Goal: Information Seeking & Learning: Learn about a topic

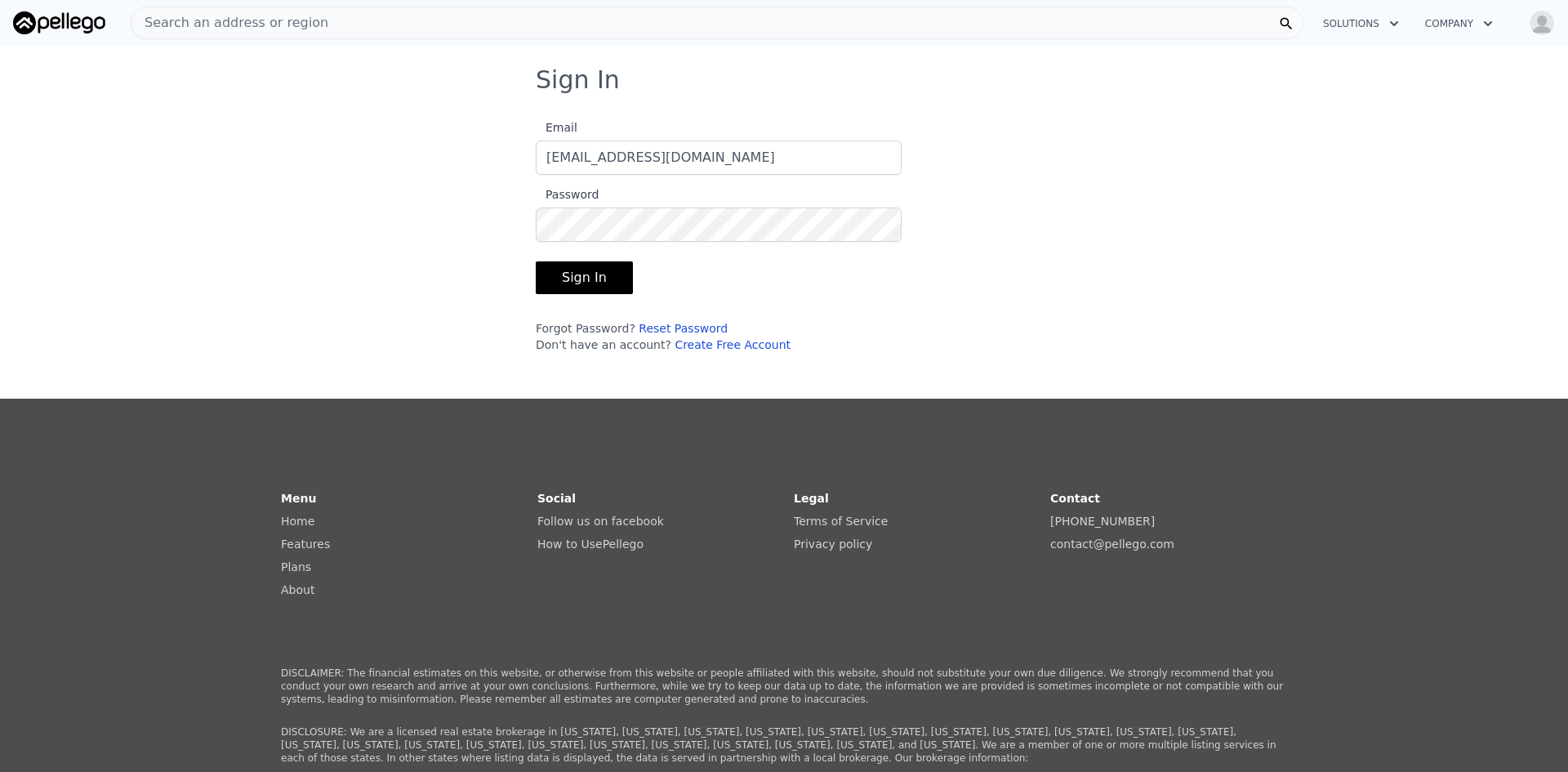
click at [567, 272] on button "Sign In" at bounding box center [584, 278] width 97 height 33
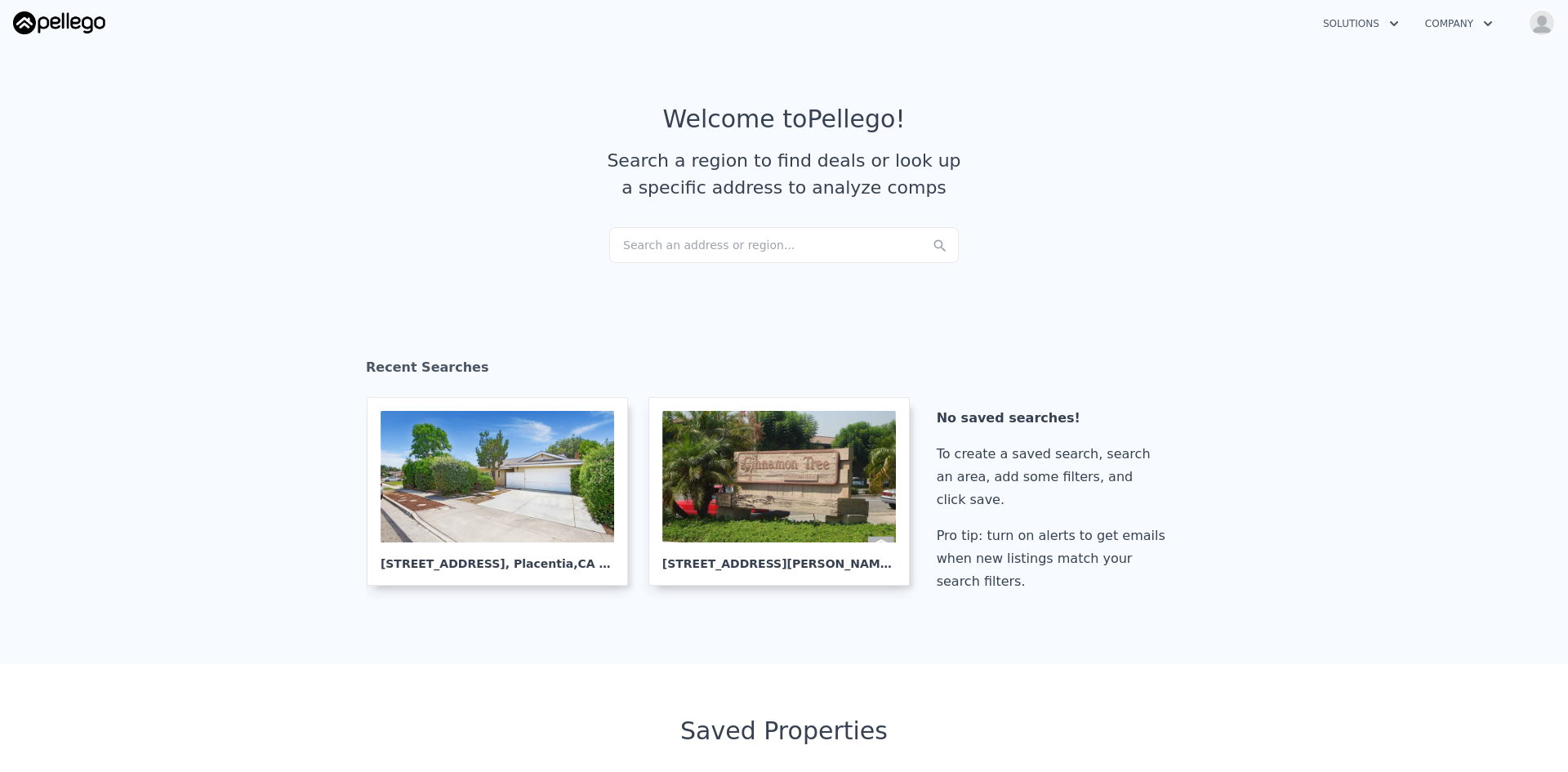
click at [662, 251] on div "Search an address or region..." at bounding box center [784, 245] width 349 height 36
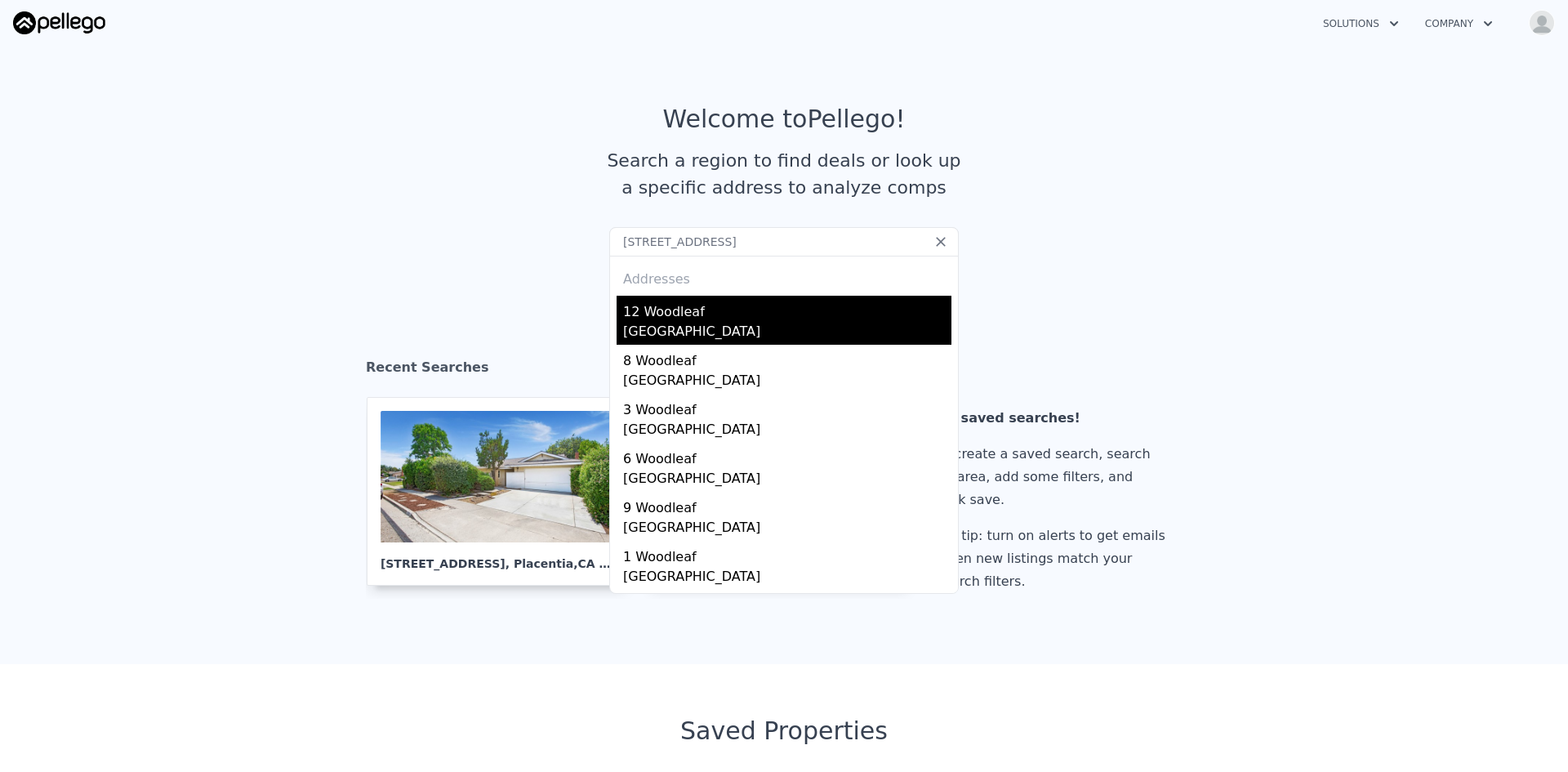
type input "12 Woodleaf, Irvine 92614"
click at [654, 325] on div "Irvine, CA 92614" at bounding box center [787, 333] width 328 height 23
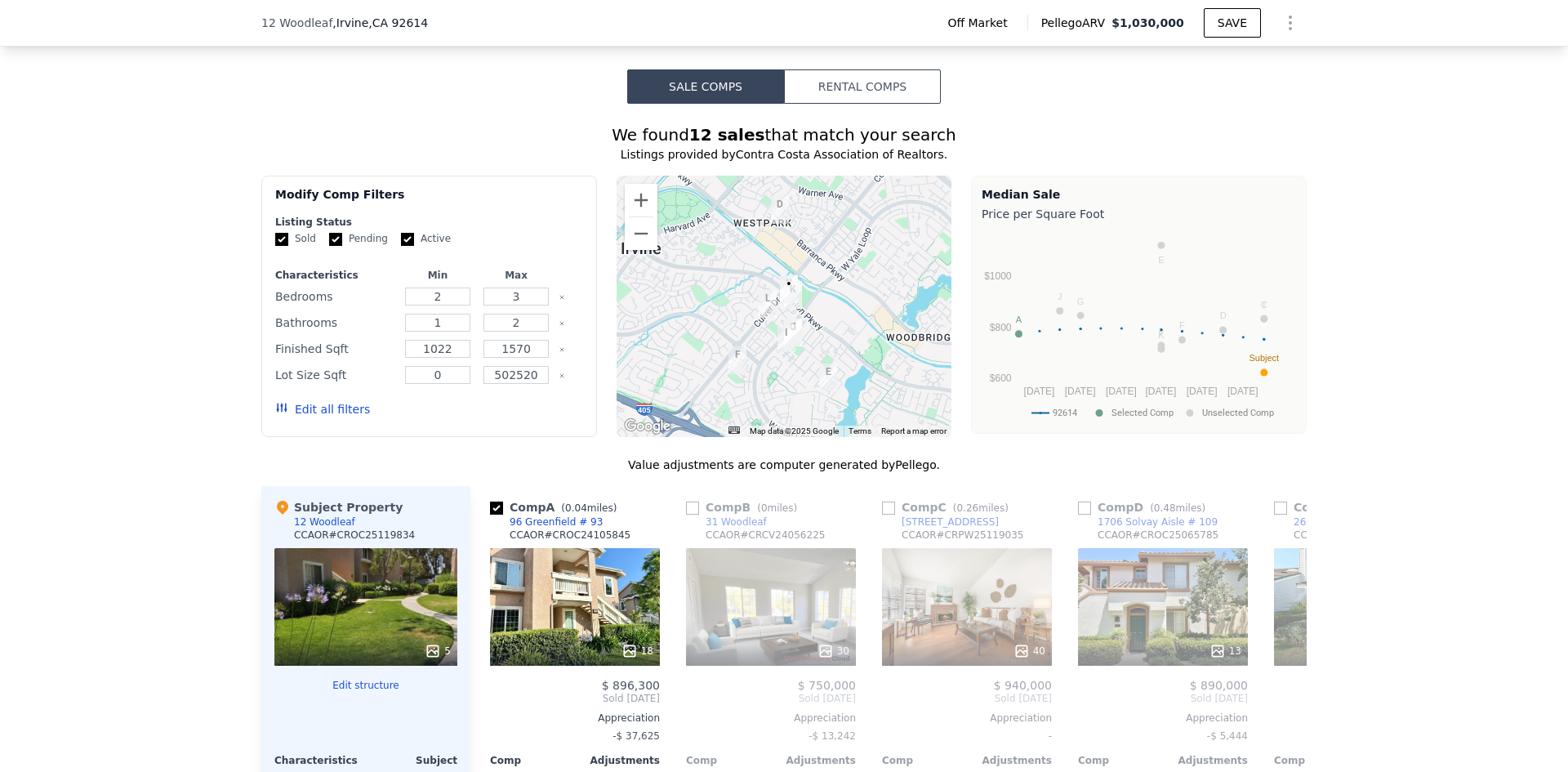
scroll to position [1282, 0]
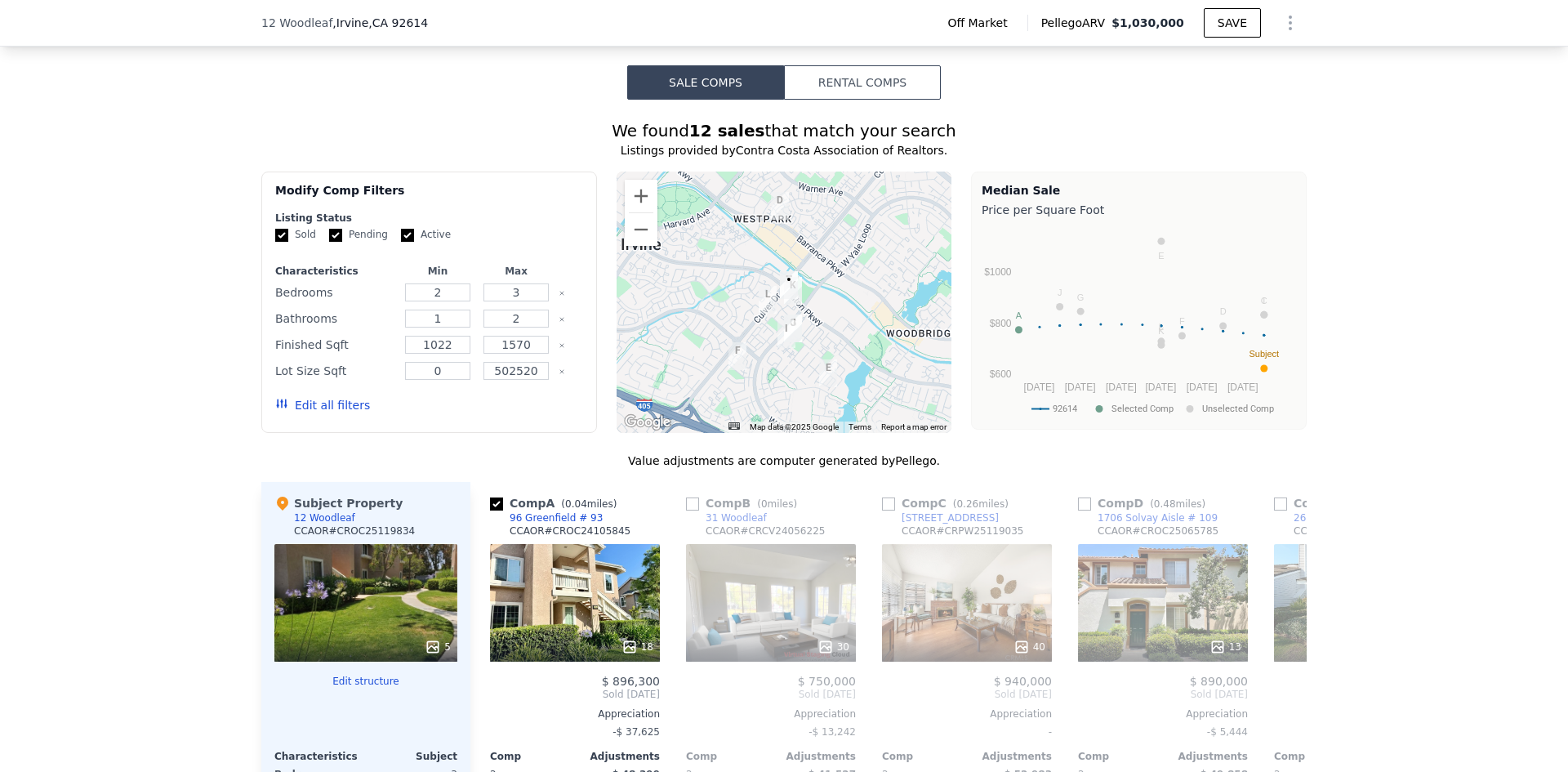
click at [803, 321] on div at bounding box center [784, 302] width 336 height 262
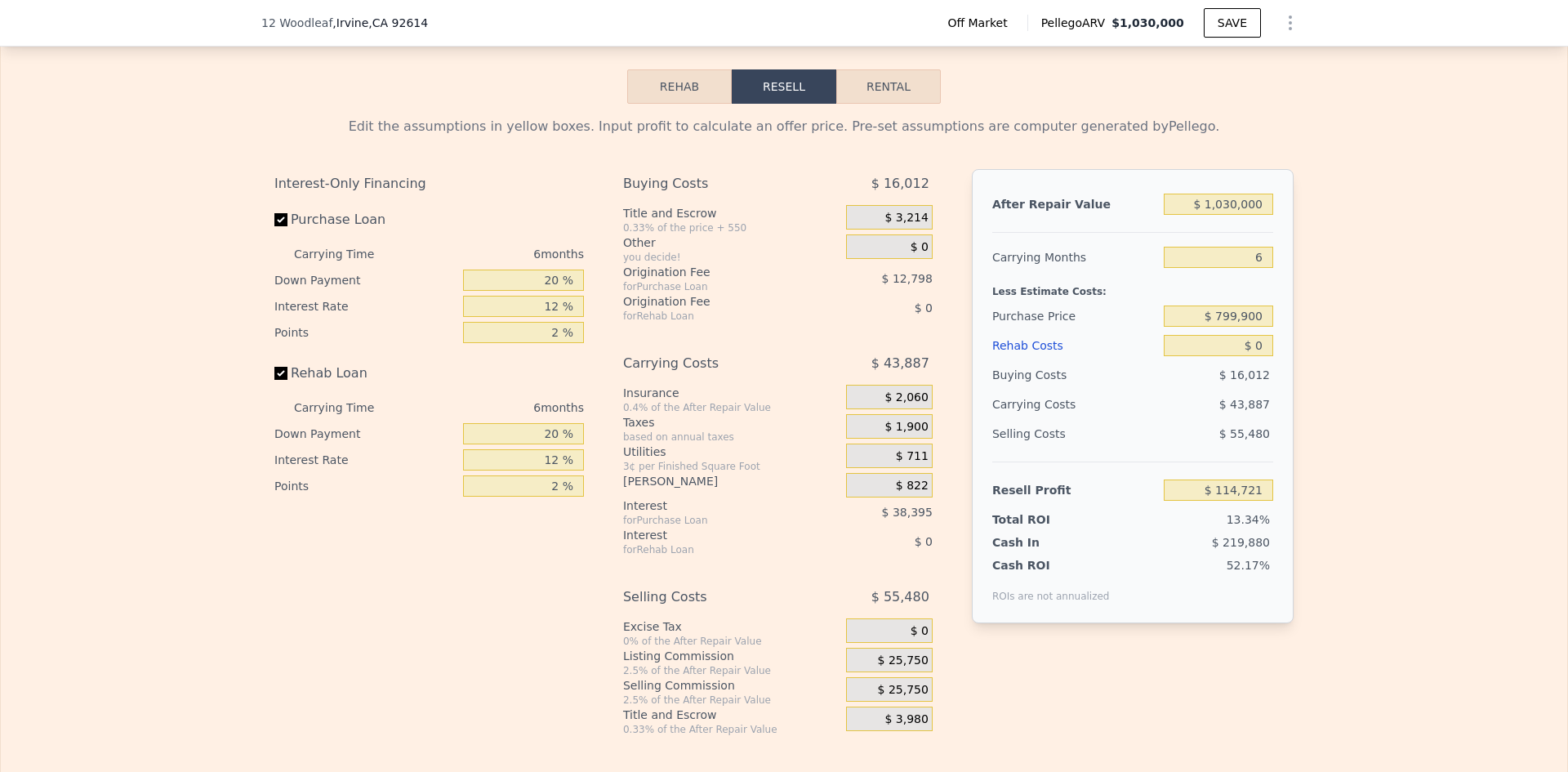
scroll to position [2445, 0]
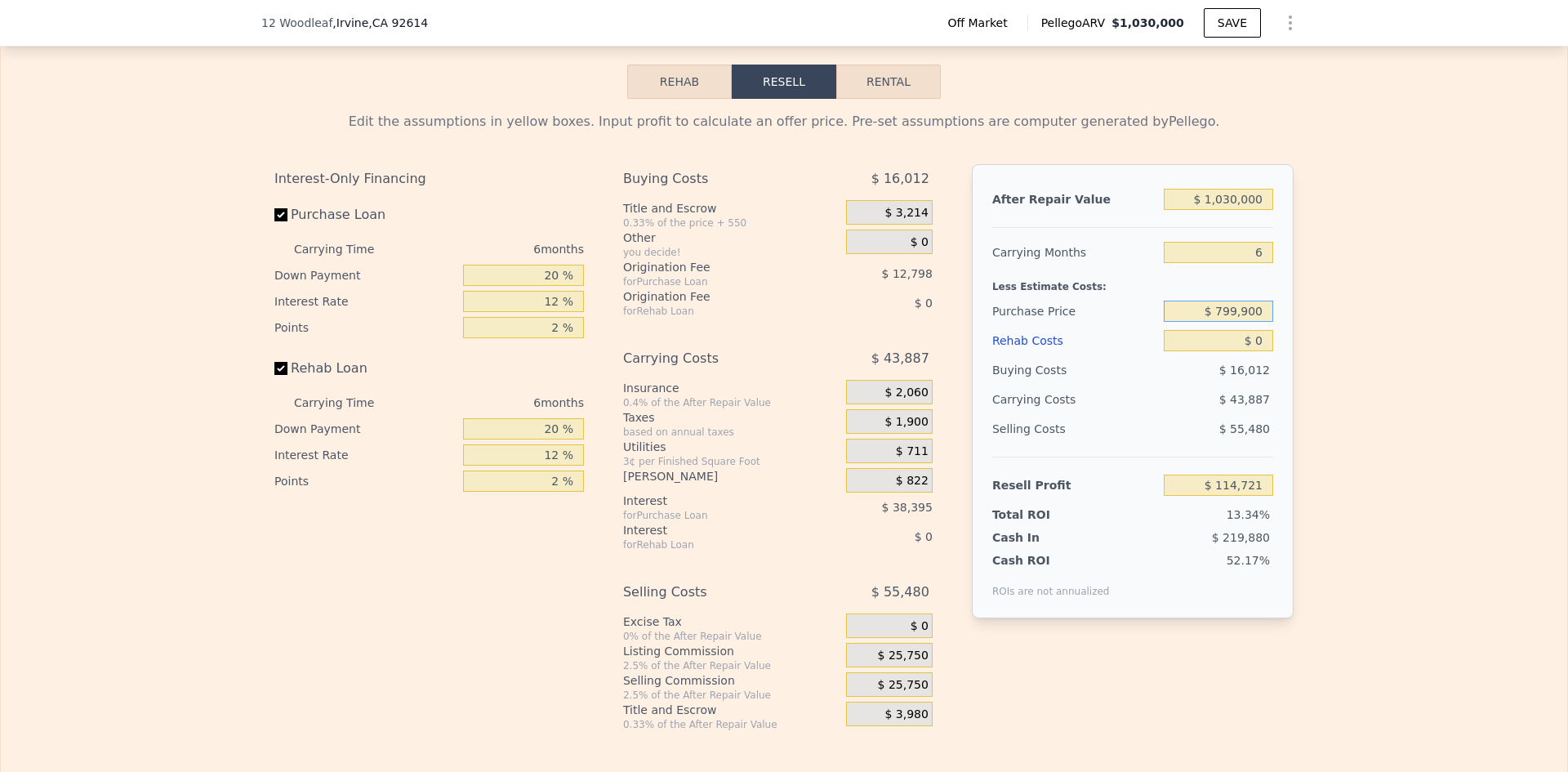
drag, startPoint x: 1261, startPoint y: 324, endPoint x: 1224, endPoint y: 322, distance: 37.1
click at [1224, 322] on input "$ 799,900" at bounding box center [1219, 310] width 109 height 21
type input "$ 750,000"
type input "$ 167,979"
drag, startPoint x: 1257, startPoint y: 355, endPoint x: 1246, endPoint y: 357, distance: 11.2
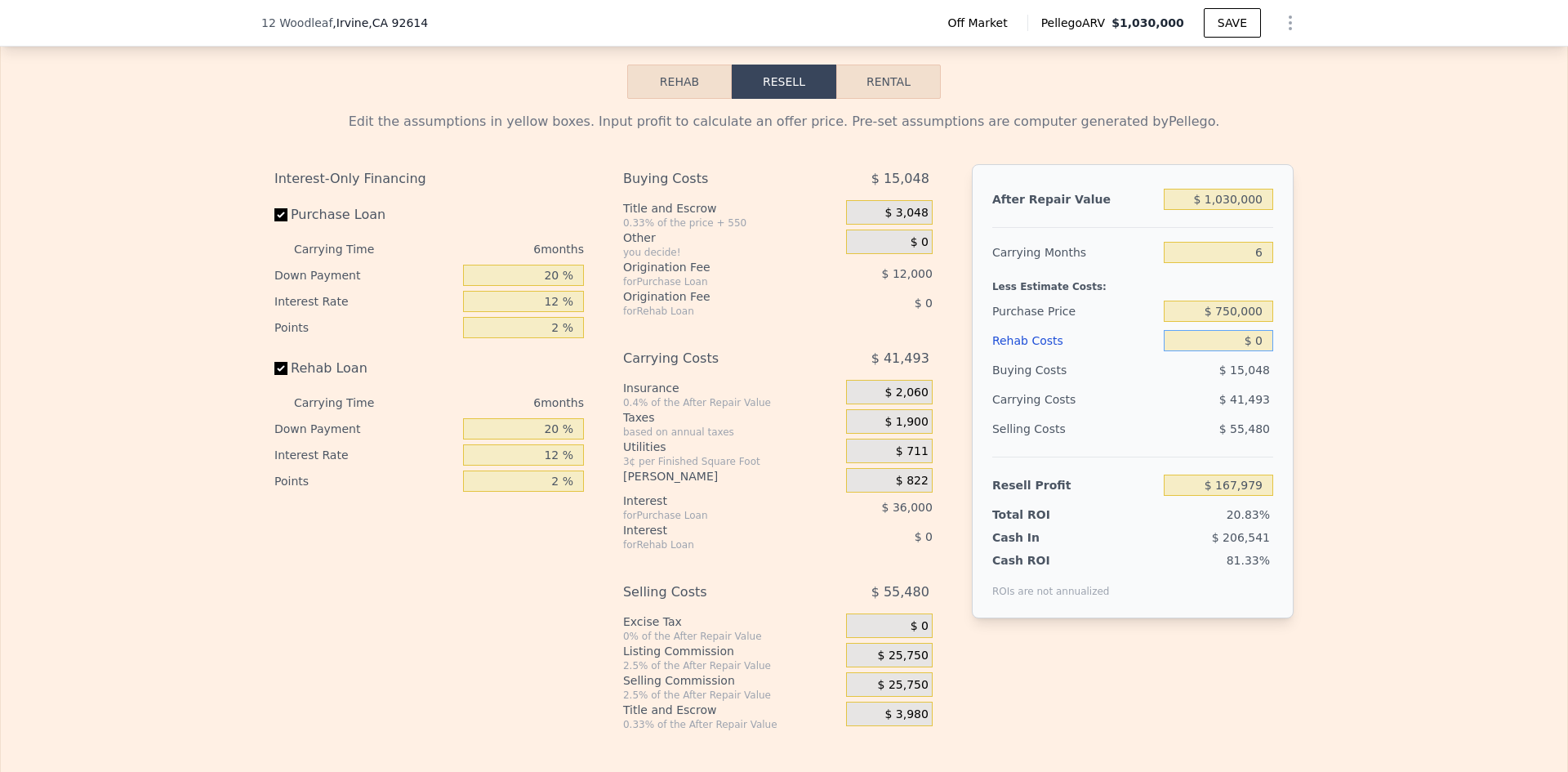
click at [1246, 351] on input "$ 0" at bounding box center [1219, 340] width 109 height 21
drag, startPoint x: 1256, startPoint y: 353, endPoint x: 1227, endPoint y: 353, distance: 29.0
click at [1227, 351] on input "$ 00000" at bounding box center [1219, 340] width 109 height 21
type input "$ 2"
type input "$ 167,977"
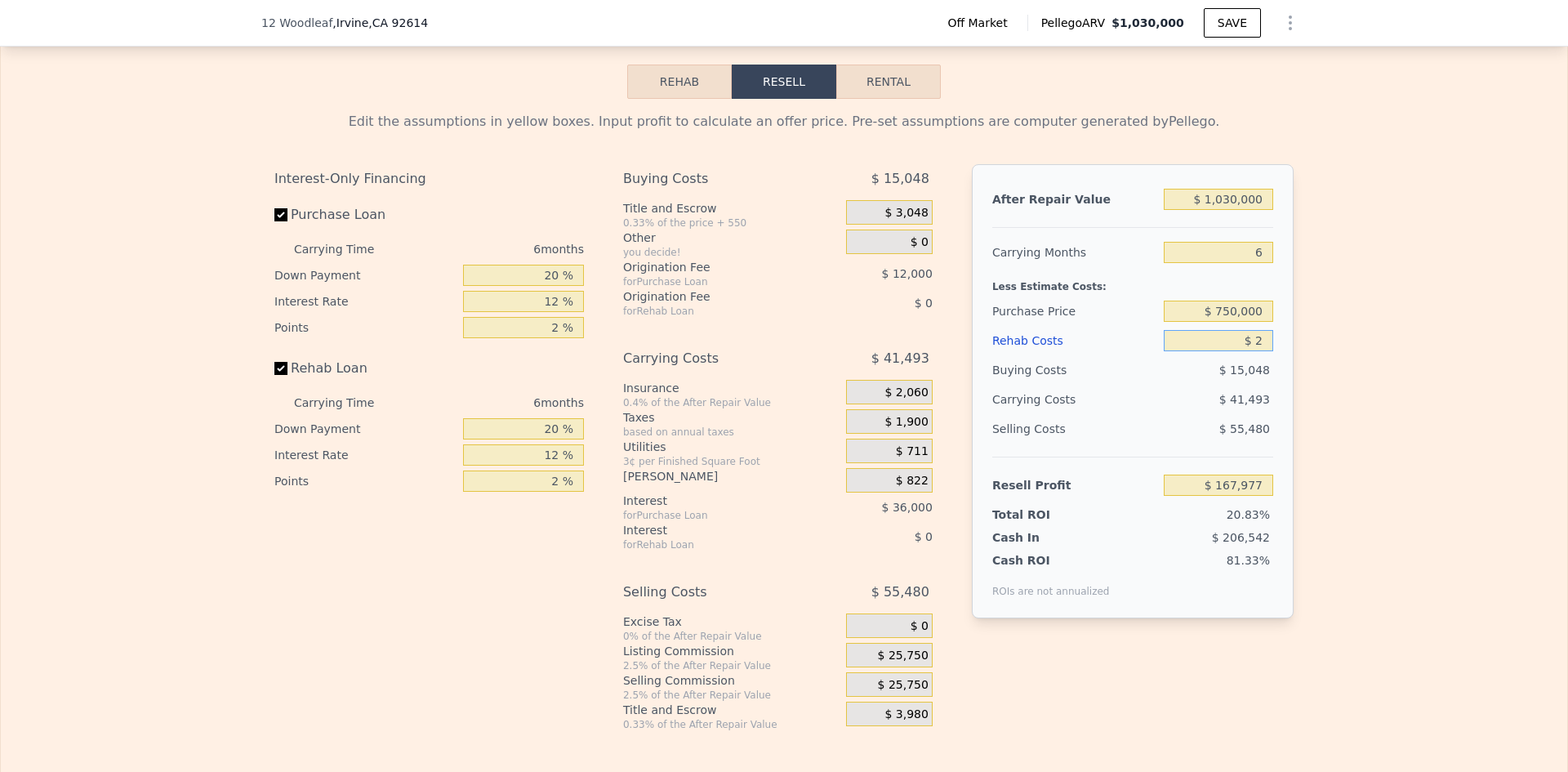
type input "$ 20"
type input "$ 167,959"
type input "$ 200"
type input "$ 167,764"
type input "$ 2,000"
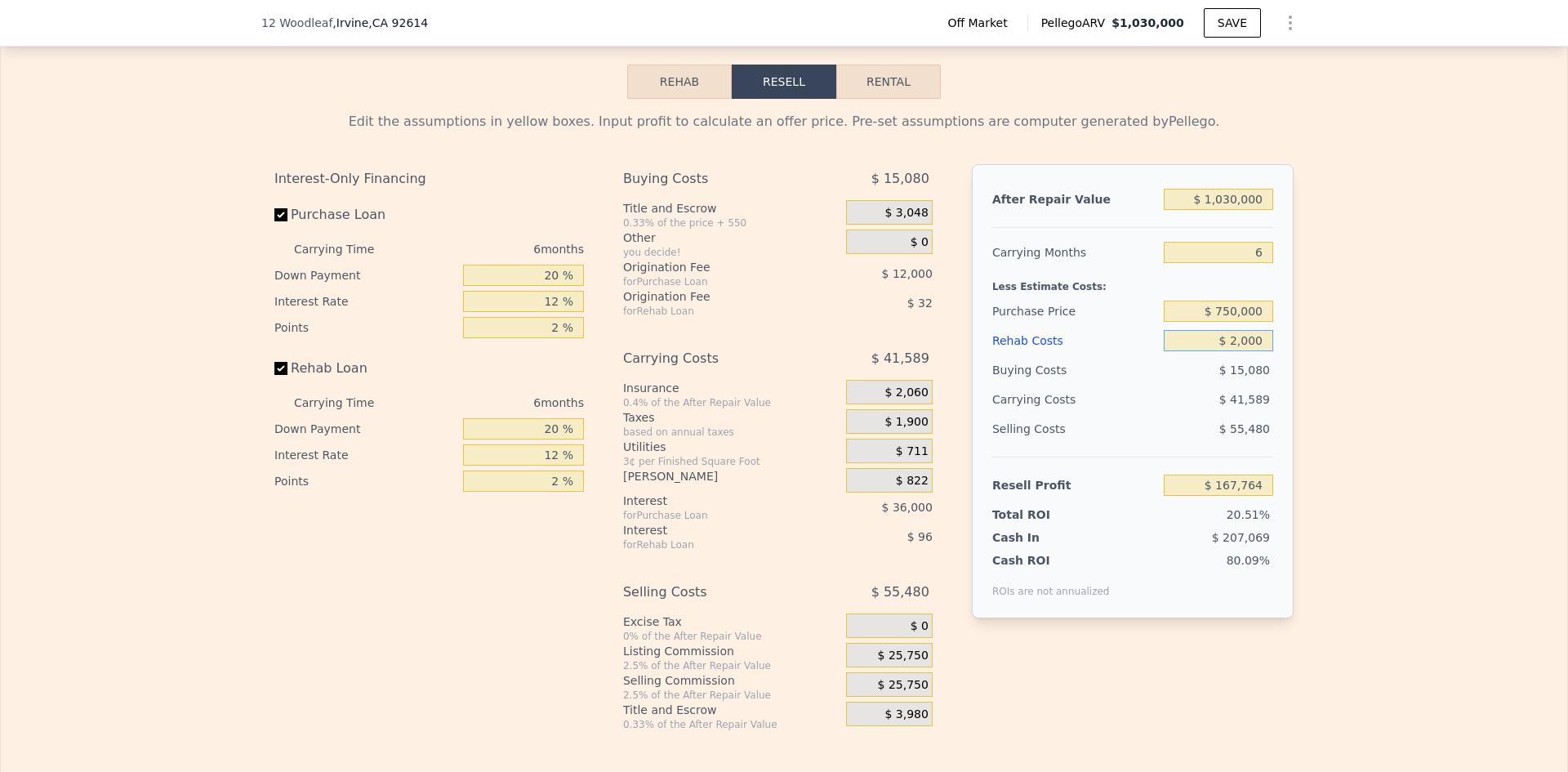
type input "$ 165,851"
type input "$ 20,000"
type input "$ 146,699"
type input "$ 20,000"
drag, startPoint x: 1259, startPoint y: 213, endPoint x: 1205, endPoint y: 211, distance: 54.0
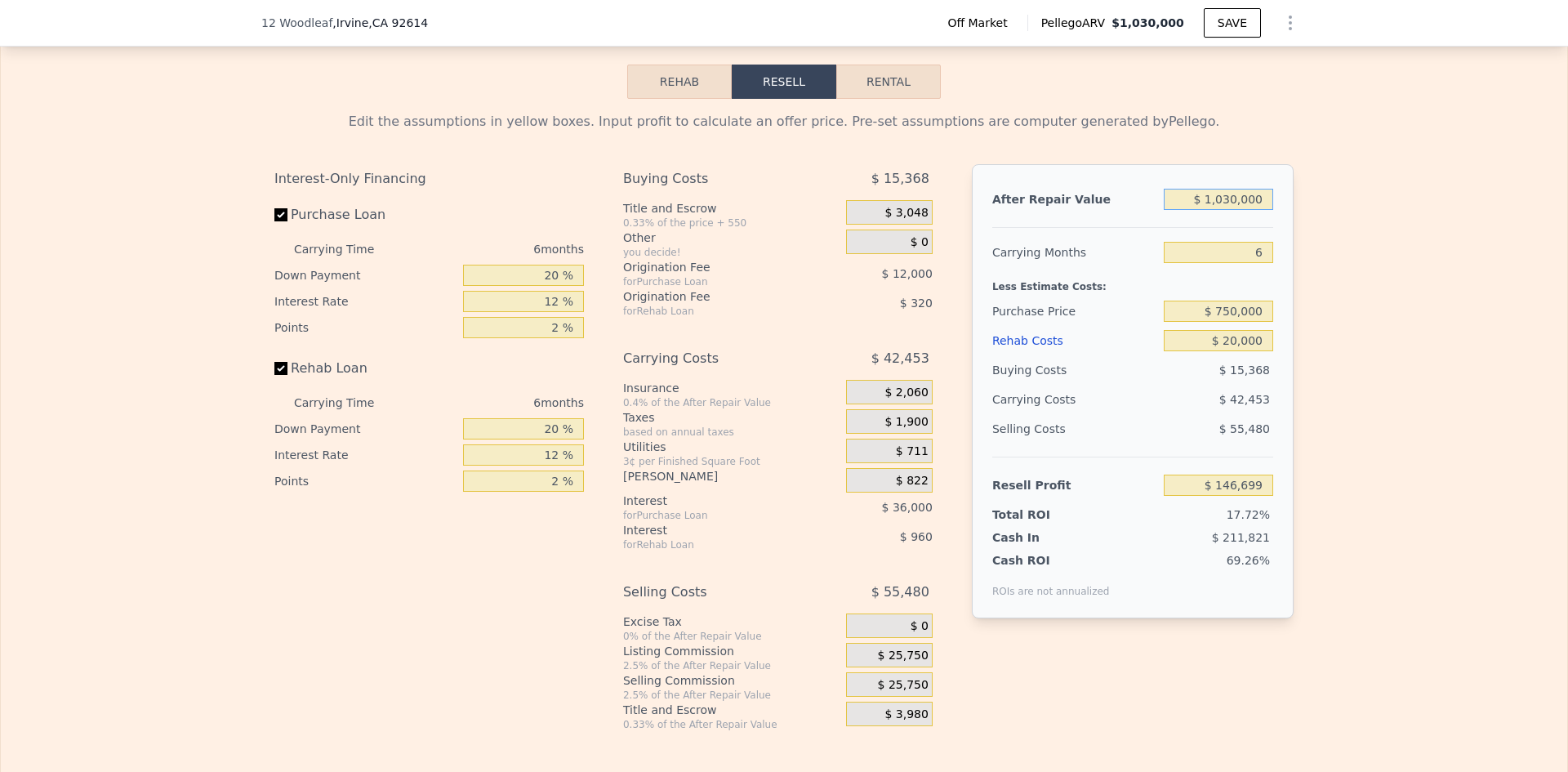
click at [1205, 210] on input "$ 1,030,000" at bounding box center [1219, 199] width 109 height 21
drag, startPoint x: 1261, startPoint y: 206, endPoint x: 1205, endPoint y: 211, distance: 56.2
click at [1205, 210] on input "$ 1,030,000" at bounding box center [1219, 199] width 109 height 21
type input "$ 51,030,000"
type input "$ 47,380,199"
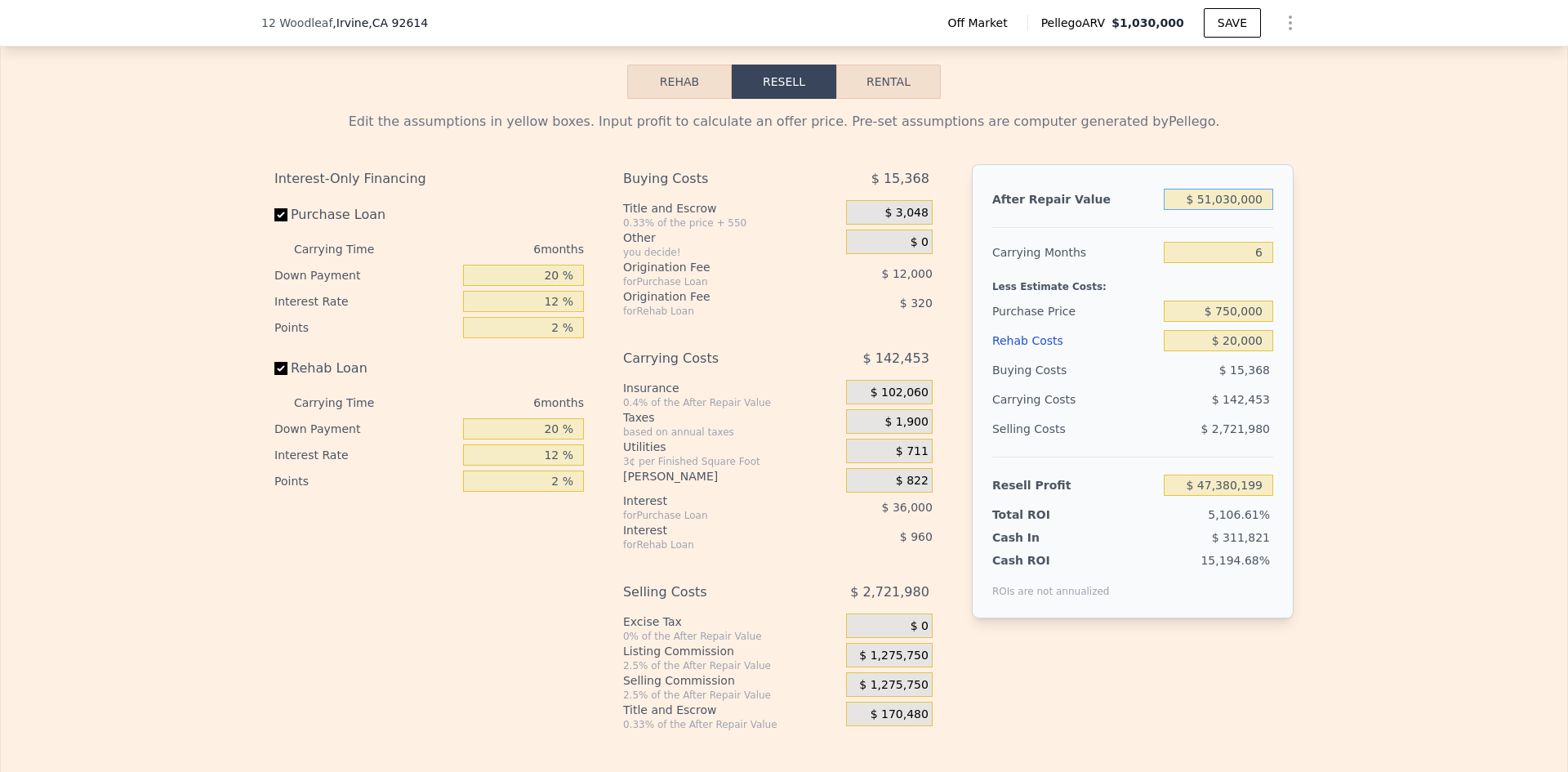
type input "$ 501,030,000"
type input "$ 472,481,699"
type input "$ 5,001,030,000"
type input "$ 4,723,496,699"
type input "$ 50,001,030,000"
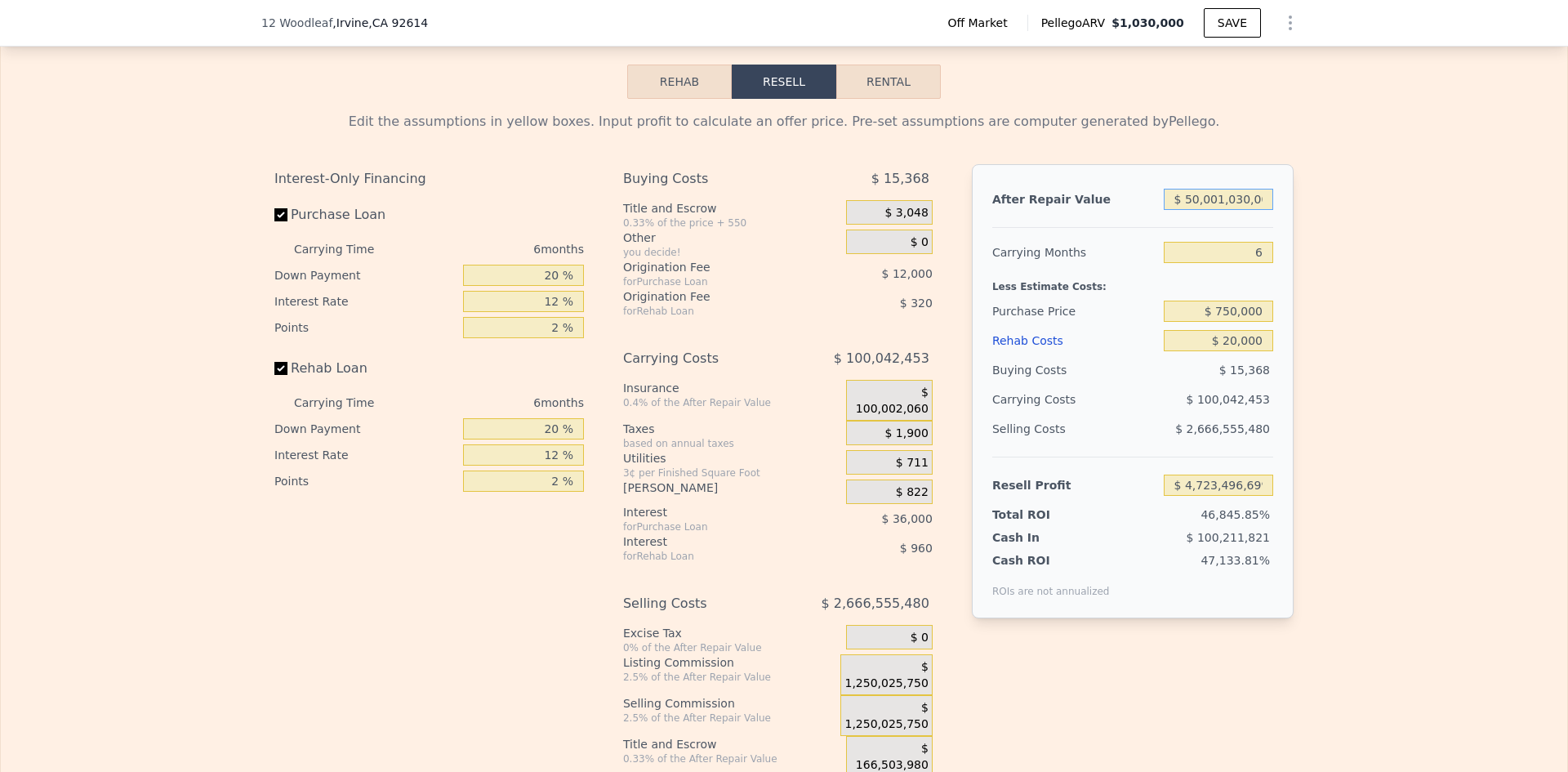
type input "$ 47,233,646,699"
drag, startPoint x: 1260, startPoint y: 209, endPoint x: 1176, endPoint y: 212, distance: 84.1
click at [1176, 210] on input "$ 50,001,030,000" at bounding box center [1219, 199] width 109 height 21
click at [1257, 210] on input "$ 50,001,030,000" at bounding box center [1219, 199] width 109 height 21
type input "$ 5,000,103,000"
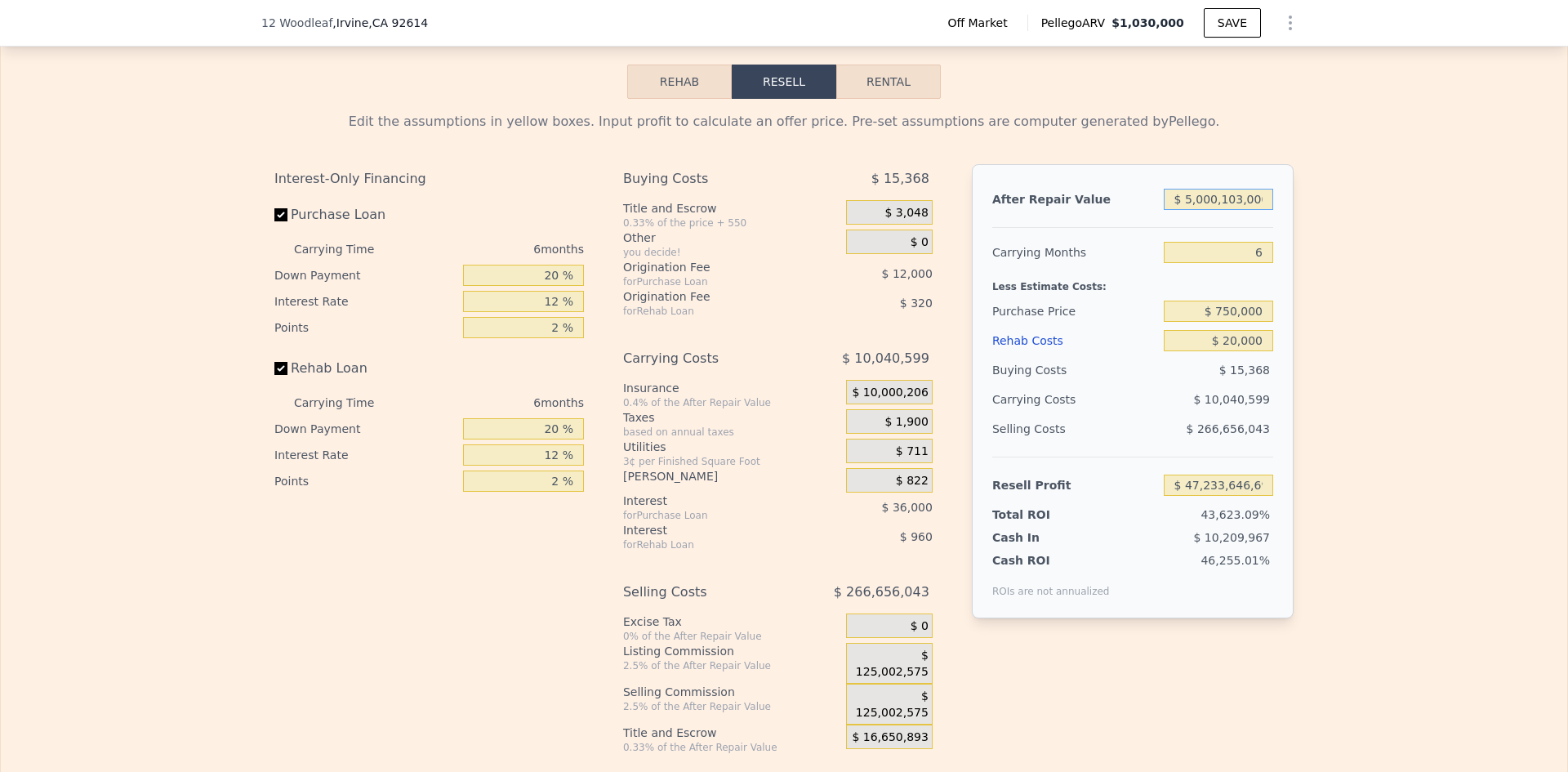
type input "$ 4,722,620,990"
type input "$ 500,010,300"
type input "$ 471,518,418"
type input "$ 50,001,030"
type input "$ 46,408,162"
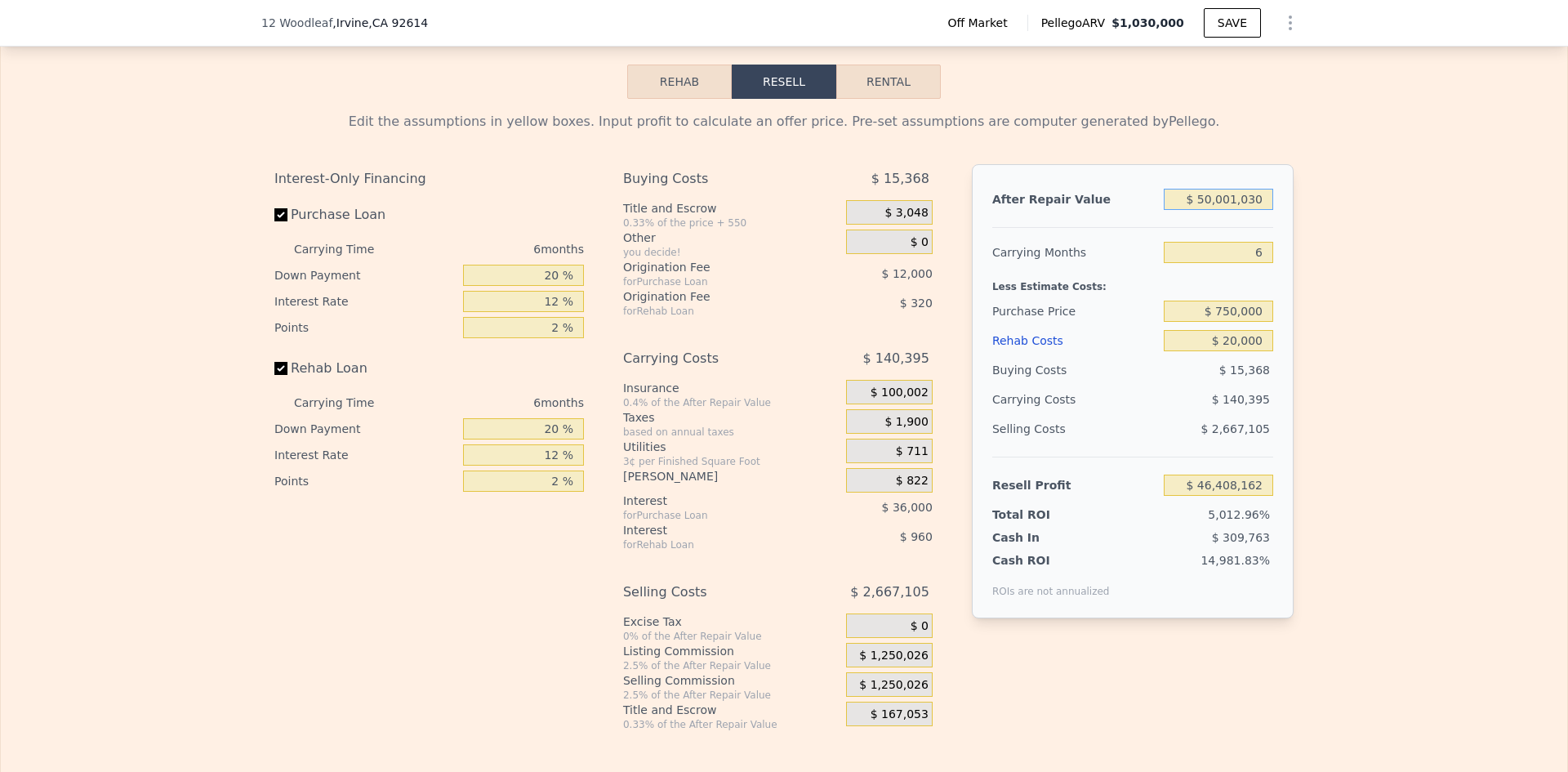
type input "$ 5,000,103"
type input "$ 3,897,136"
type input "$ 500,010"
type input "-$ 353,966"
type input "$ 50,001"
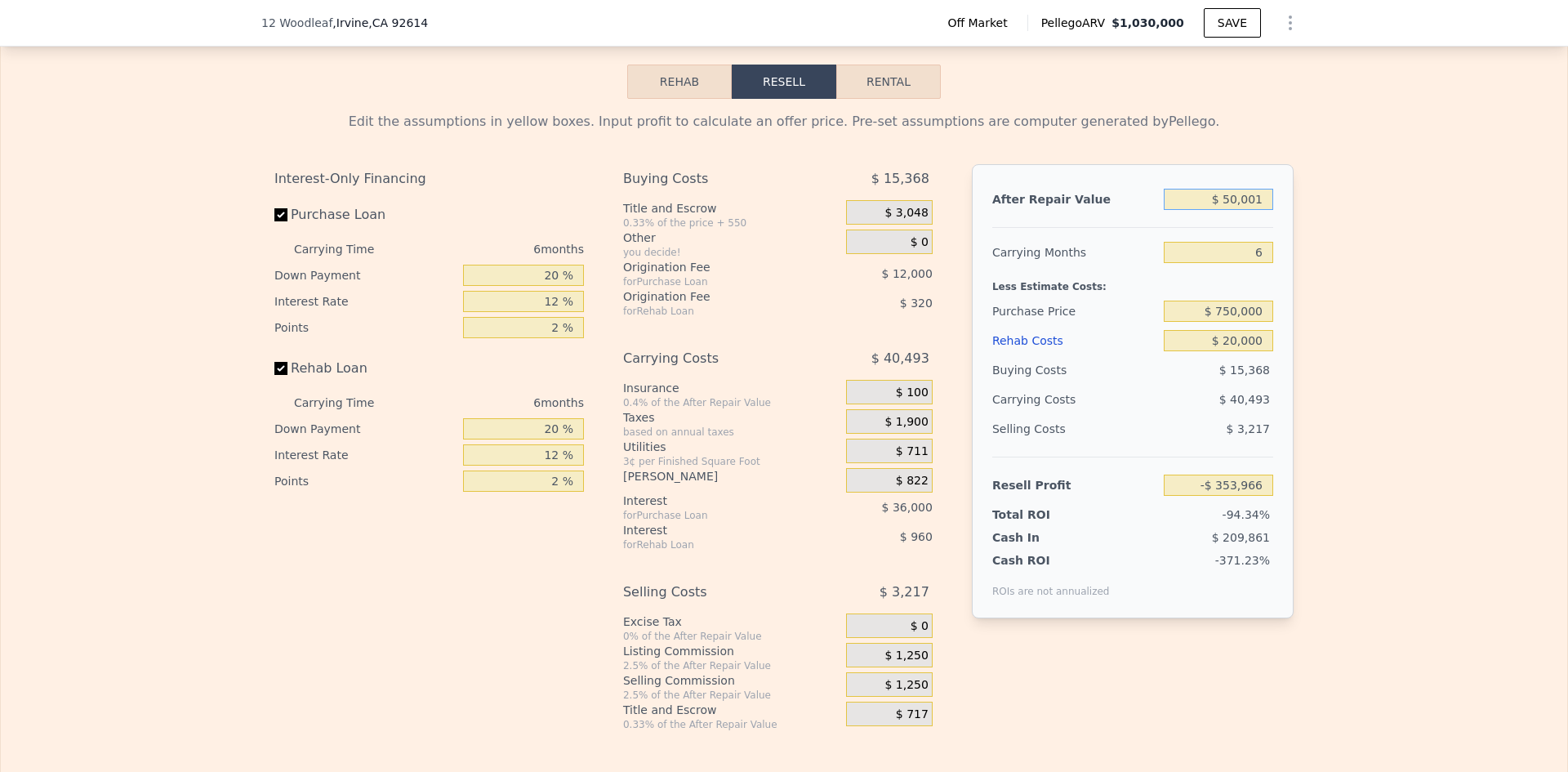
type input "-$ 779,077"
type input "$ 5,000"
type input "-$ 821,588"
type input "$ 500"
type input "-$ 825,840"
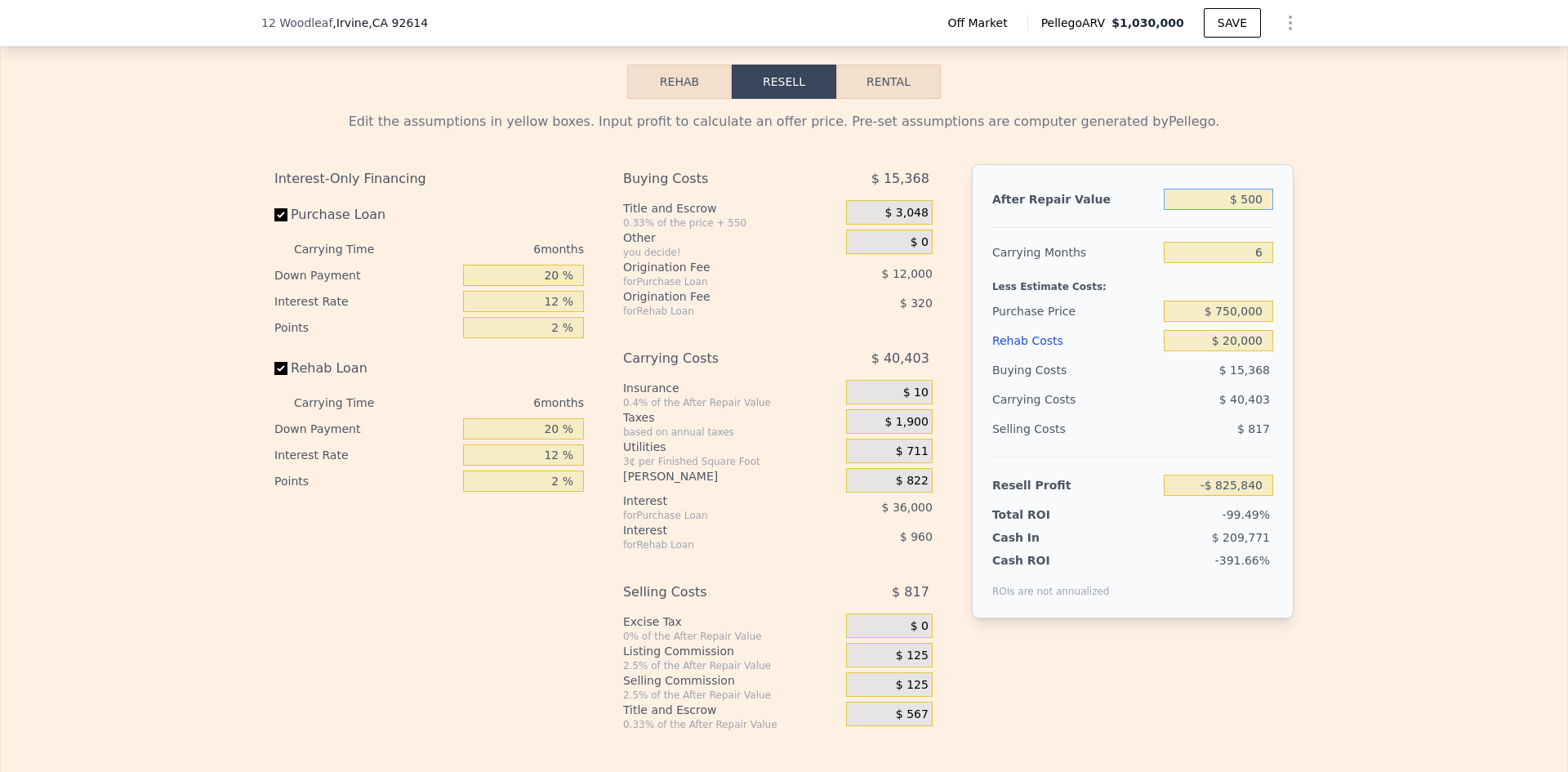
type input "$ 50"
type input "-$ 826,263"
type input "$ 5"
type input "-$ 826,306"
type input "$ 8"
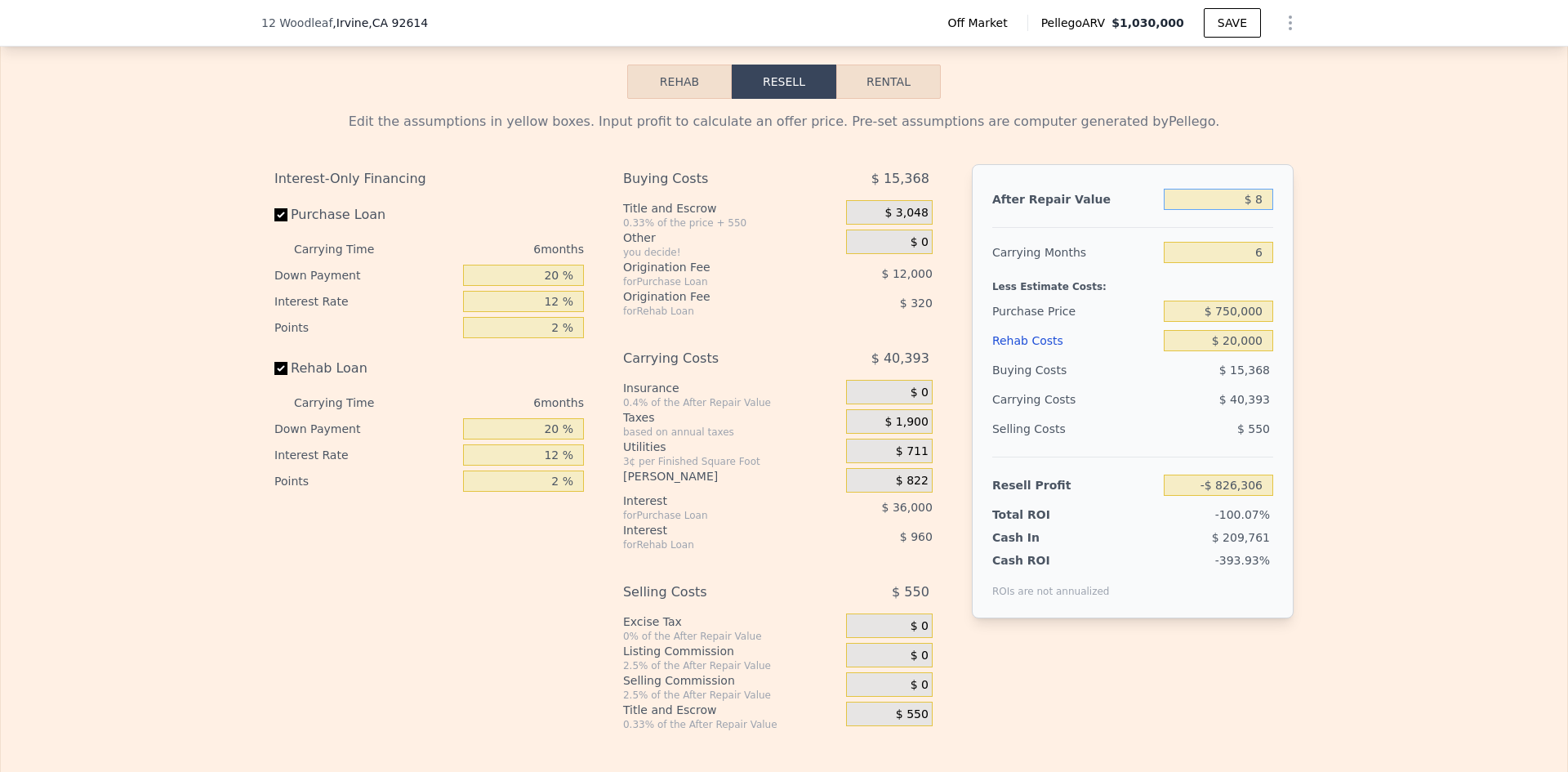
type input "-$ 826,303"
type input "$ 85"
type input "-$ 826,230"
type input "$ 850"
type input "-$ 825,508"
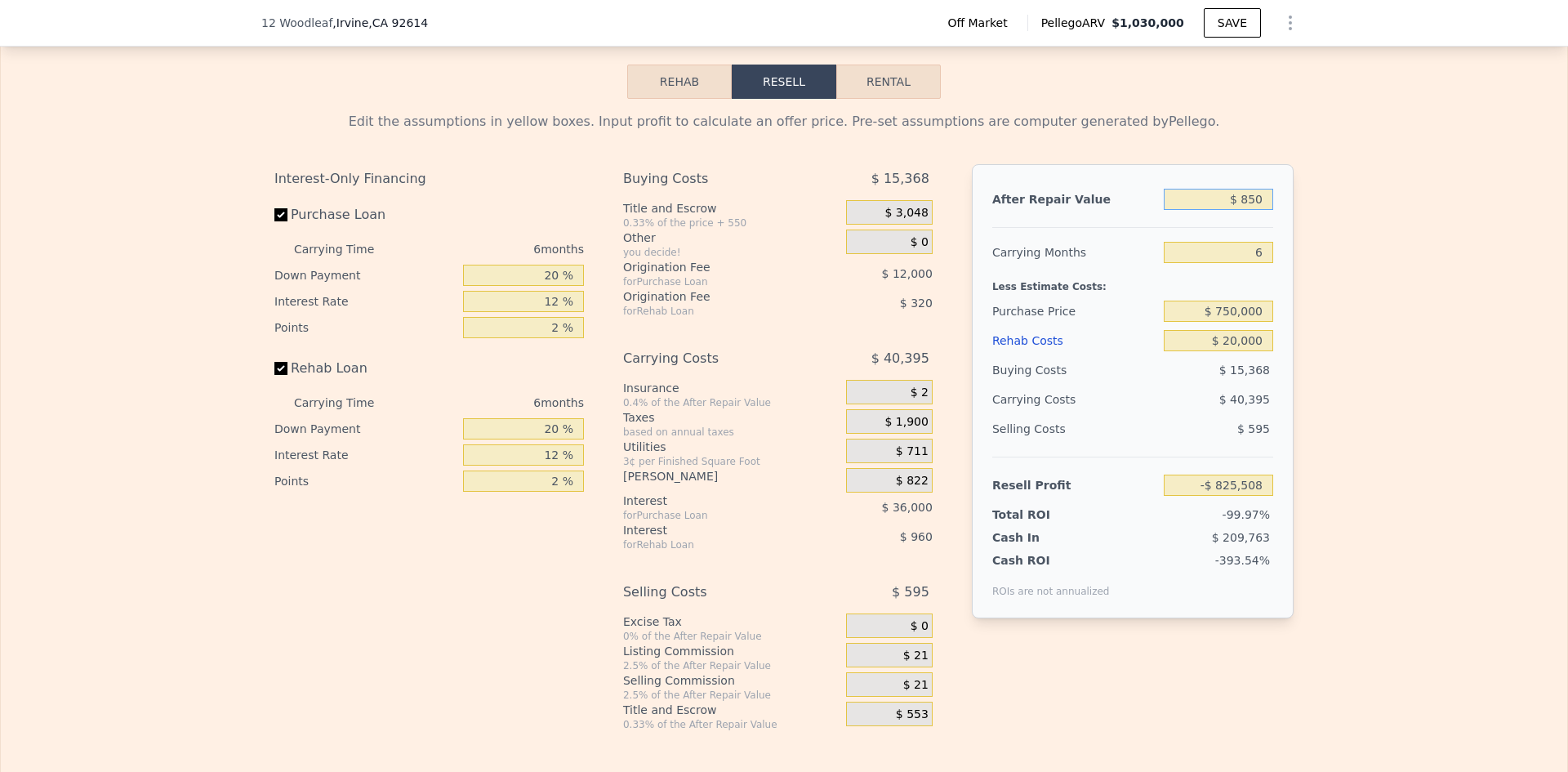
type input "$ 8,500"
type input "-$ 818,282"
type input "$ 85,000"
type input "-$ 746,014"
type input "$ 850,000"
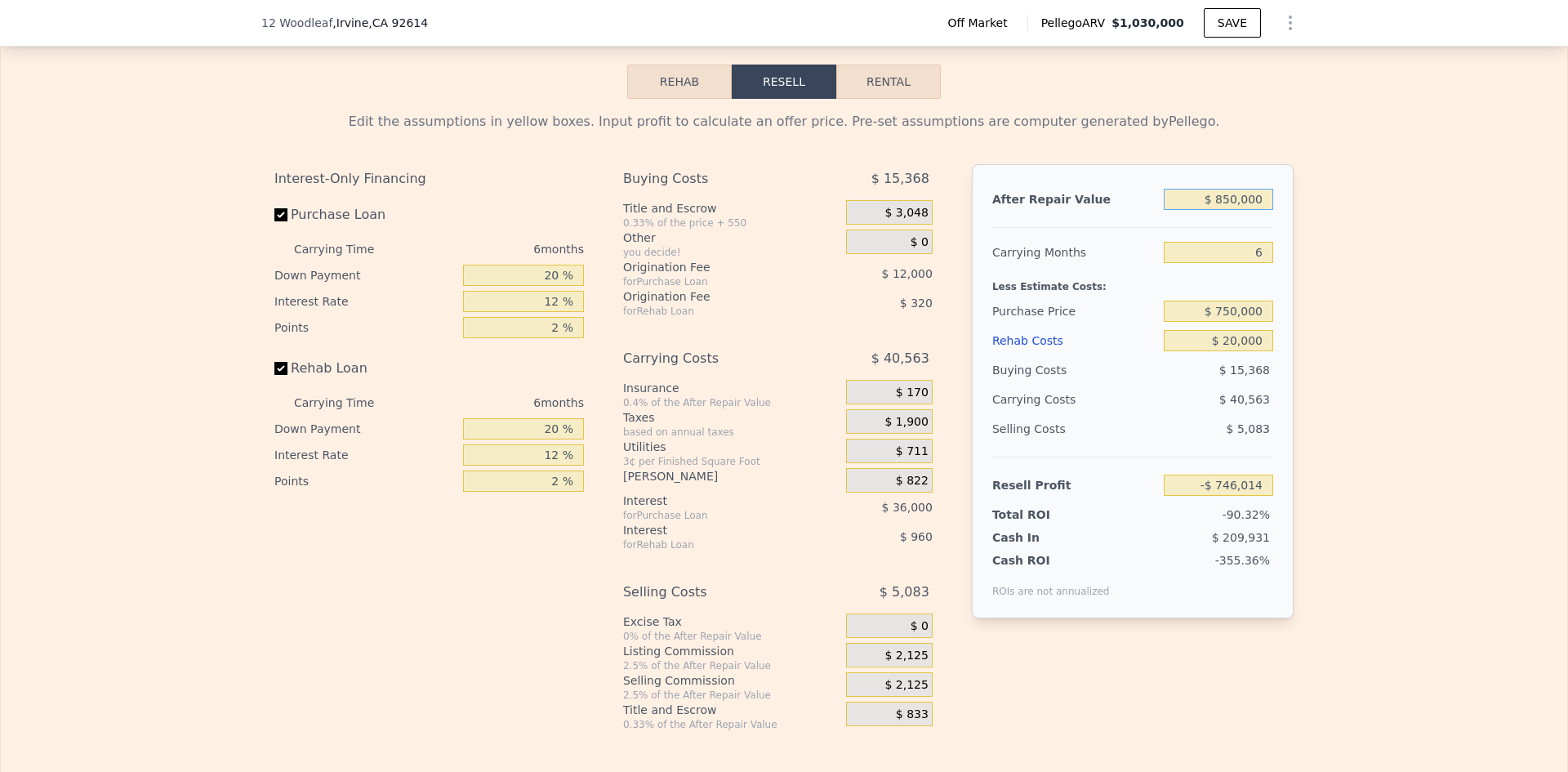
type input "-$ 23,342"
type input "$ 850,000"
click at [1177, 398] on div "$ 42,093" at bounding box center [1187, 399] width 172 height 30
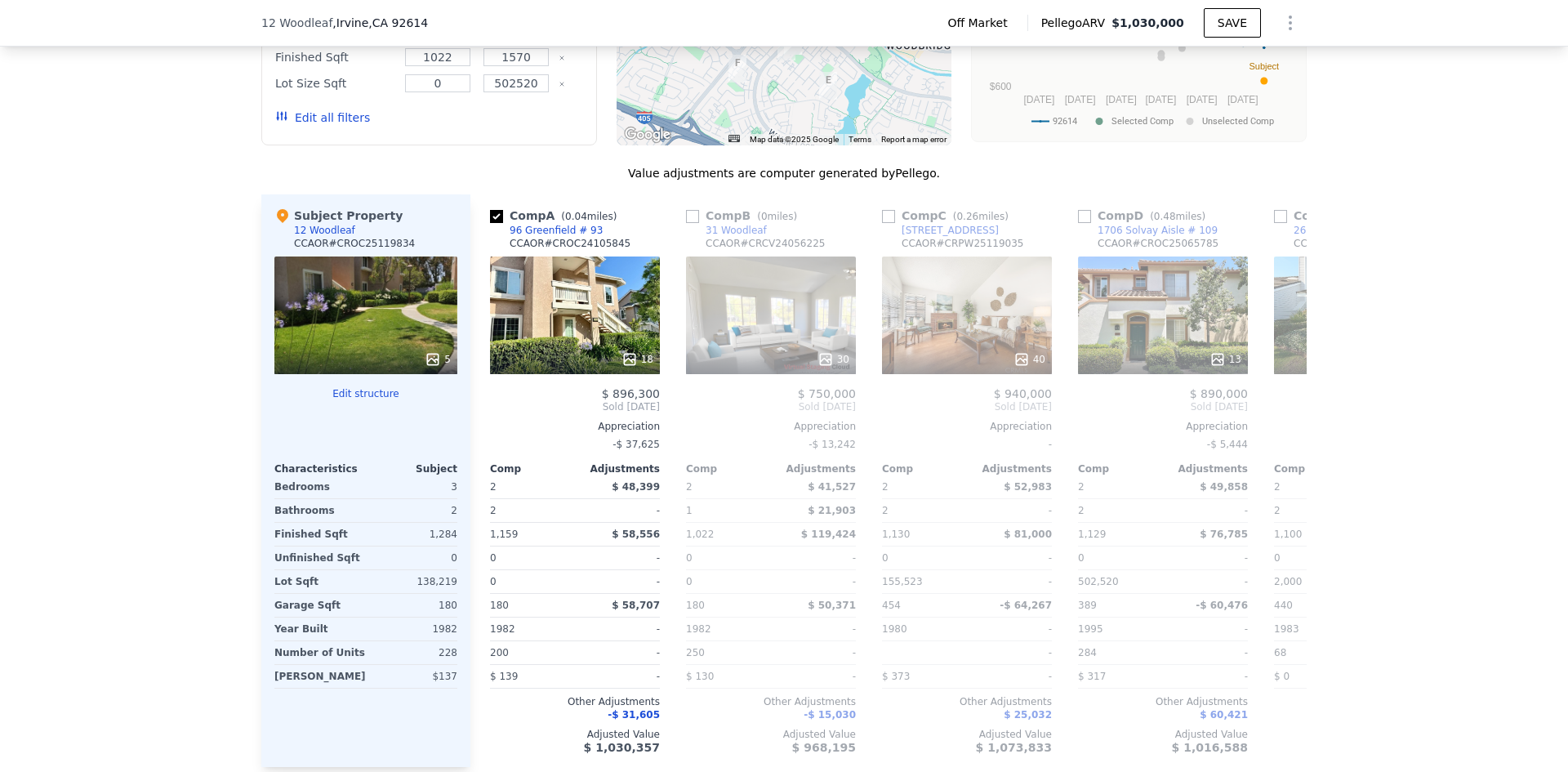
scroll to position [1568, 0]
type input "1009"
type input "$ 1,030,000"
type input "$ 0"
type input "$ 114,721"
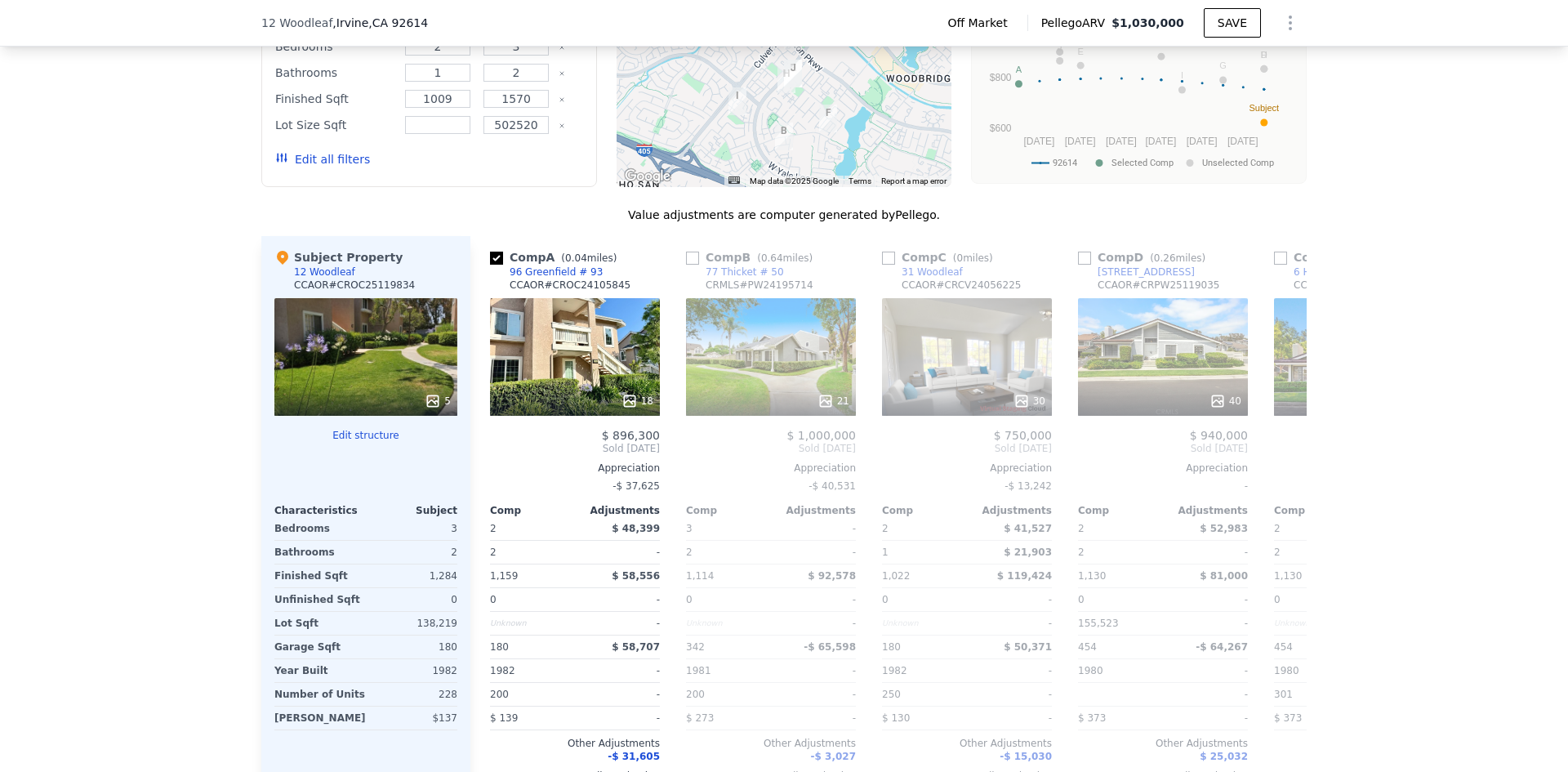
scroll to position [1425, 0]
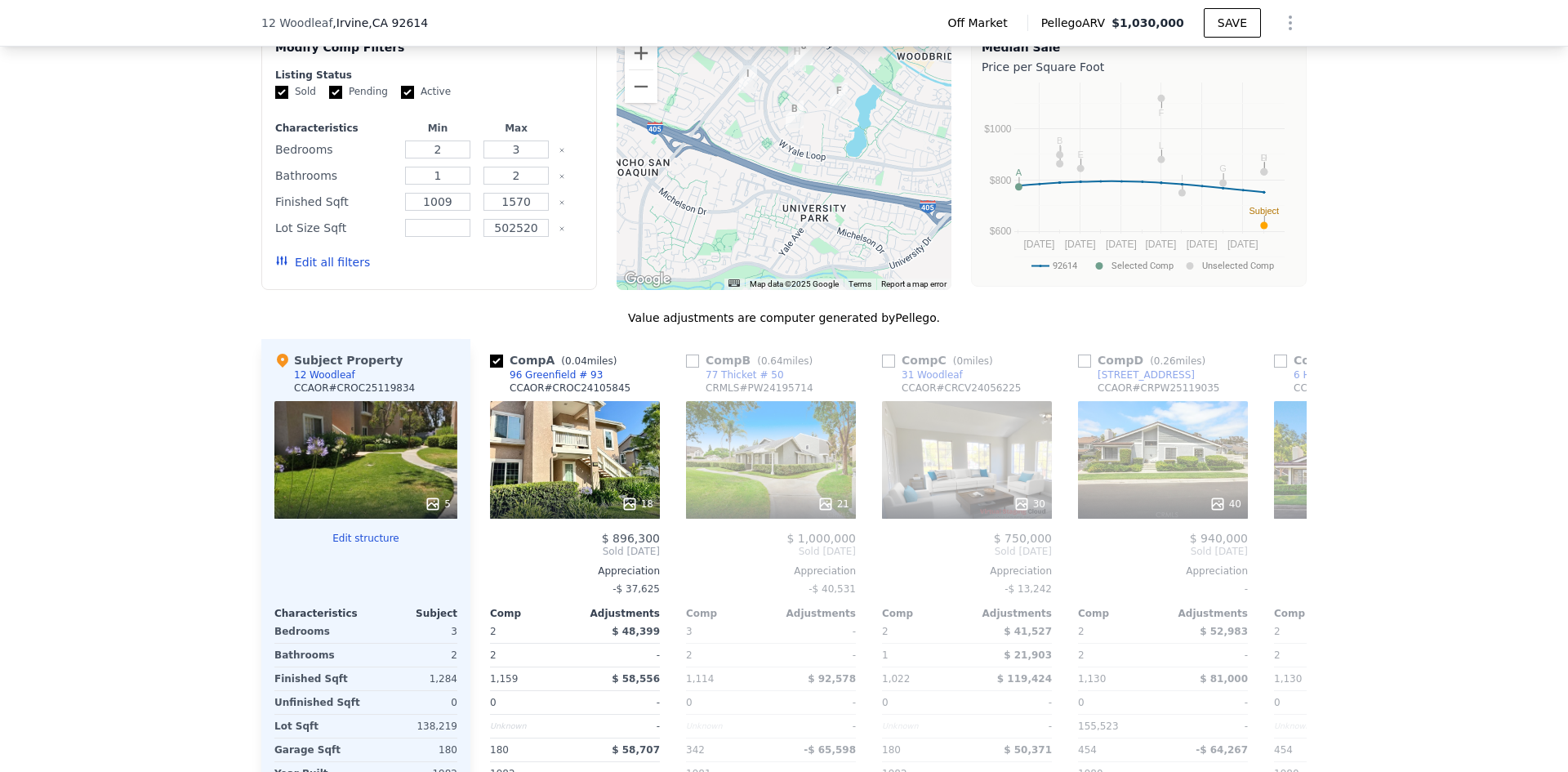
drag, startPoint x: 820, startPoint y: 179, endPoint x: 794, endPoint y: 121, distance: 63.6
click at [829, 56] on div at bounding box center [784, 159] width 336 height 262
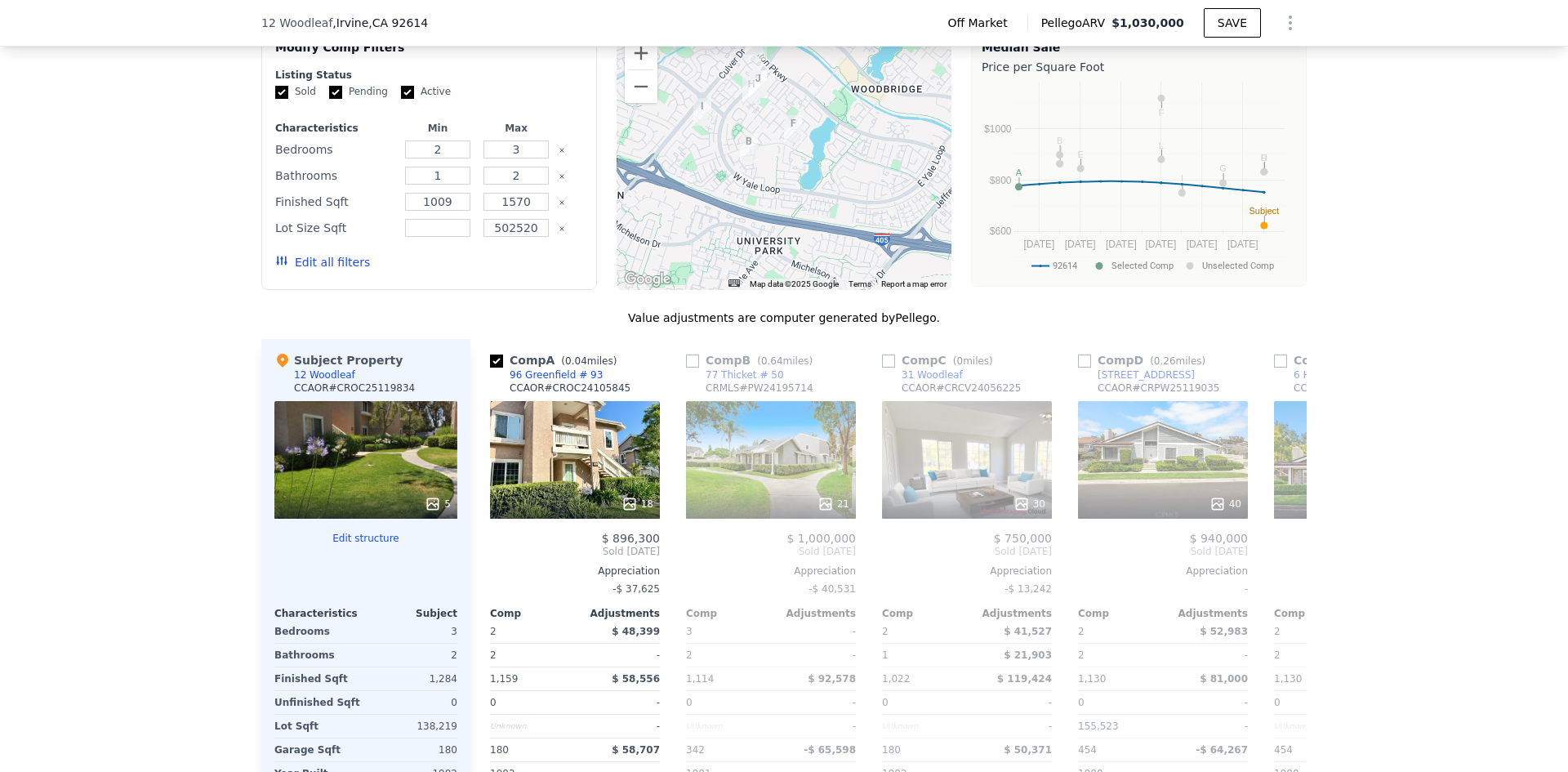
drag, startPoint x: 803, startPoint y: 167, endPoint x: 755, endPoint y: 205, distance: 61.2
click at [755, 200] on div at bounding box center [784, 159] width 336 height 262
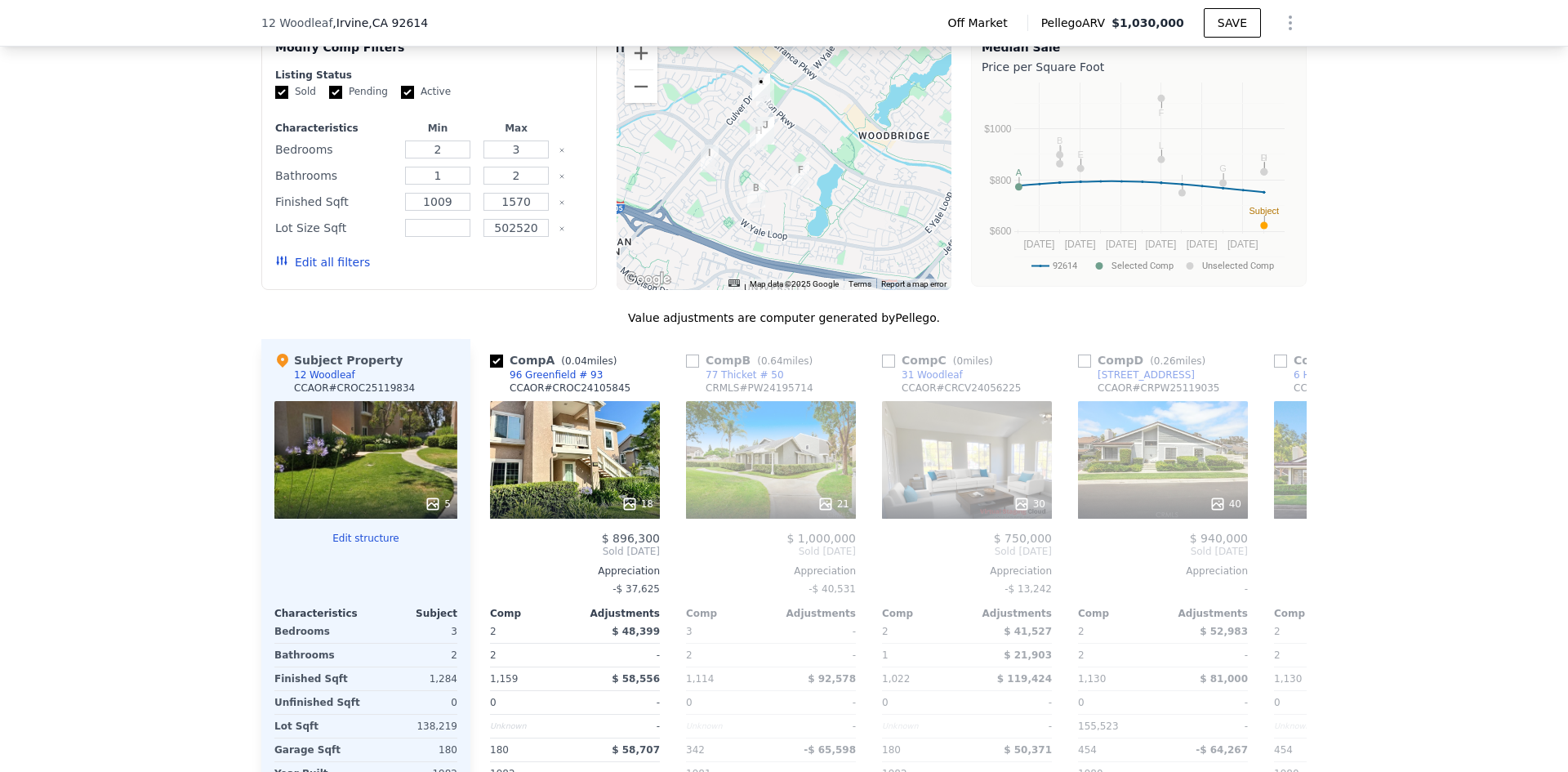
drag, startPoint x: 816, startPoint y: 201, endPoint x: 824, endPoint y: 247, distance: 46.7
click at [824, 247] on div at bounding box center [784, 159] width 336 height 262
click at [641, 58] on button "Zoom in" at bounding box center [641, 53] width 33 height 33
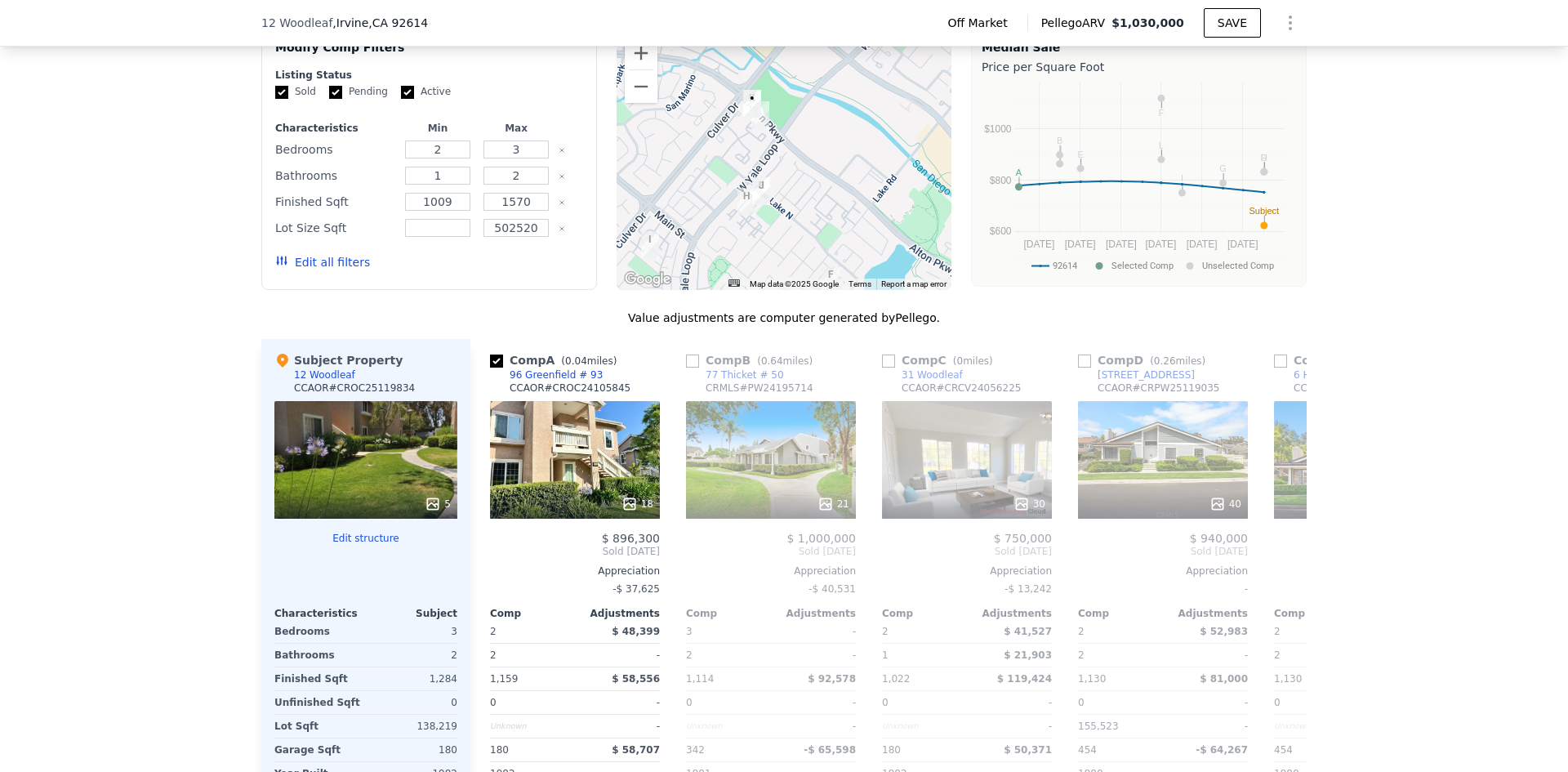
drag, startPoint x: 741, startPoint y: 112, endPoint x: 759, endPoint y: 217, distance: 106.5
click at [759, 205] on img "25 Havenwood # 75" at bounding box center [762, 191] width 18 height 28
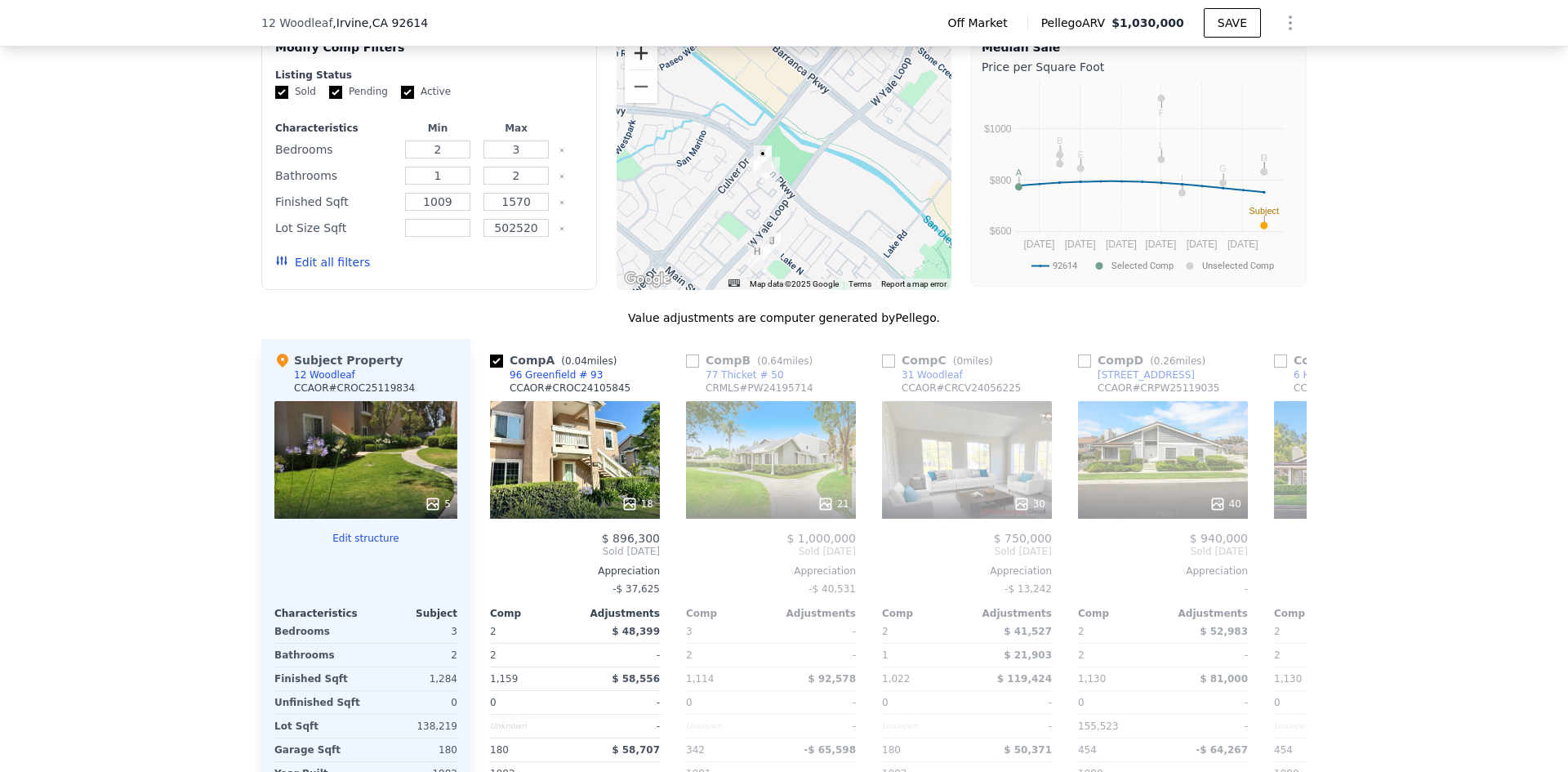
click at [641, 62] on button "Zoom in" at bounding box center [641, 53] width 33 height 33
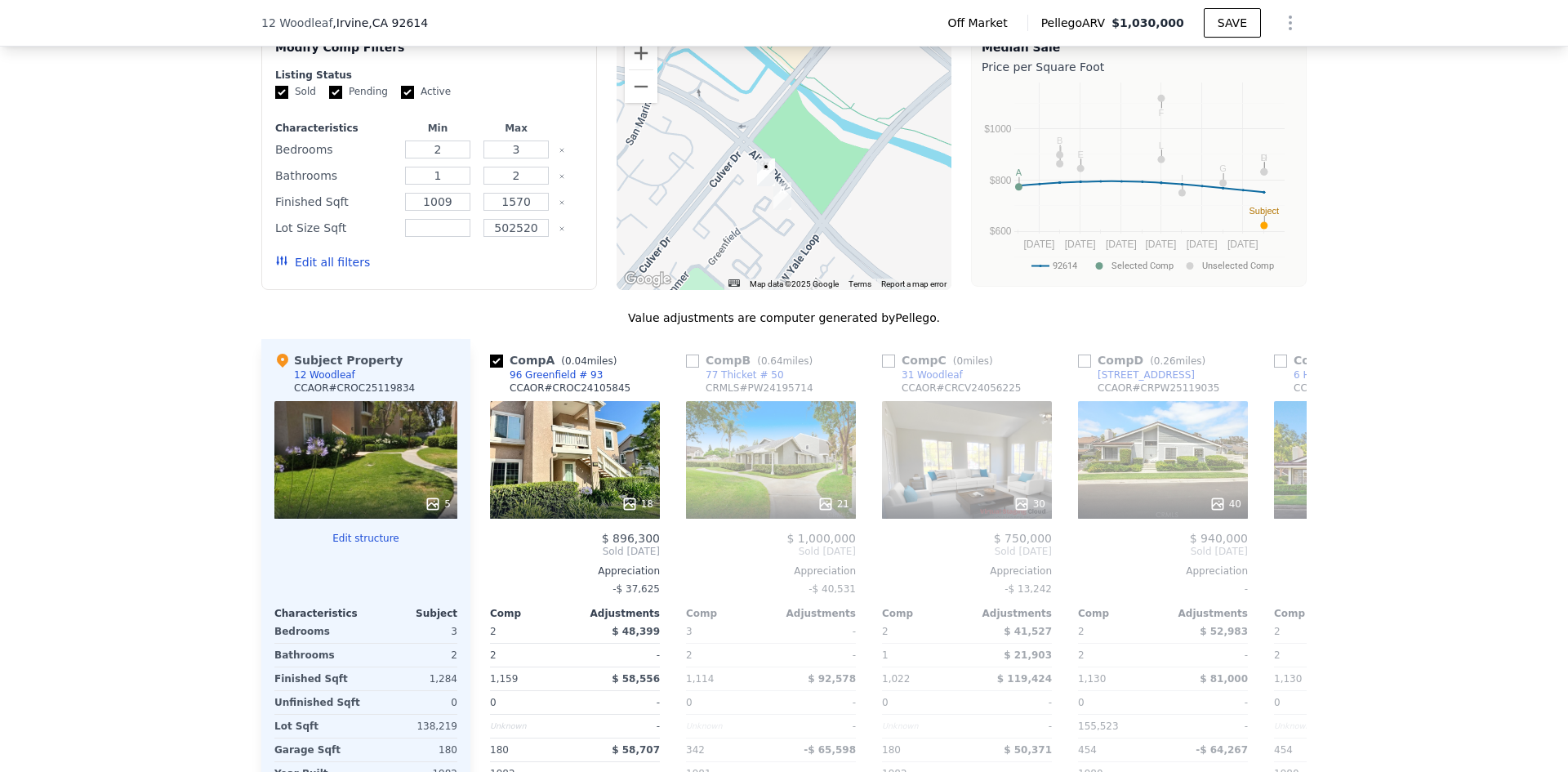
drag, startPoint x: 786, startPoint y: 191, endPoint x: 843, endPoint y: 194, distance: 57.1
click at [843, 194] on div at bounding box center [784, 159] width 336 height 262
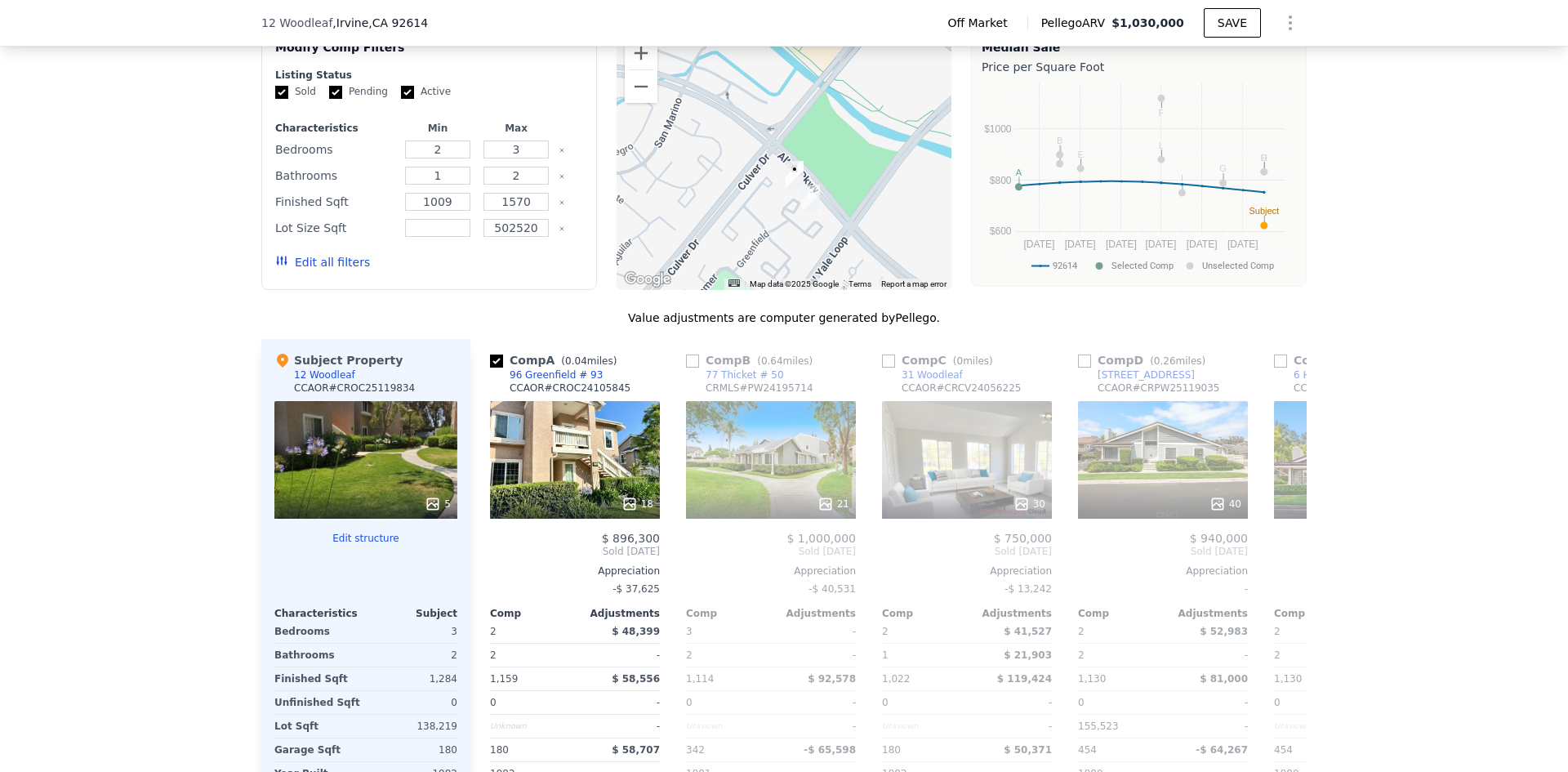
click at [435, 501] on icon at bounding box center [432, 504] width 16 height 16
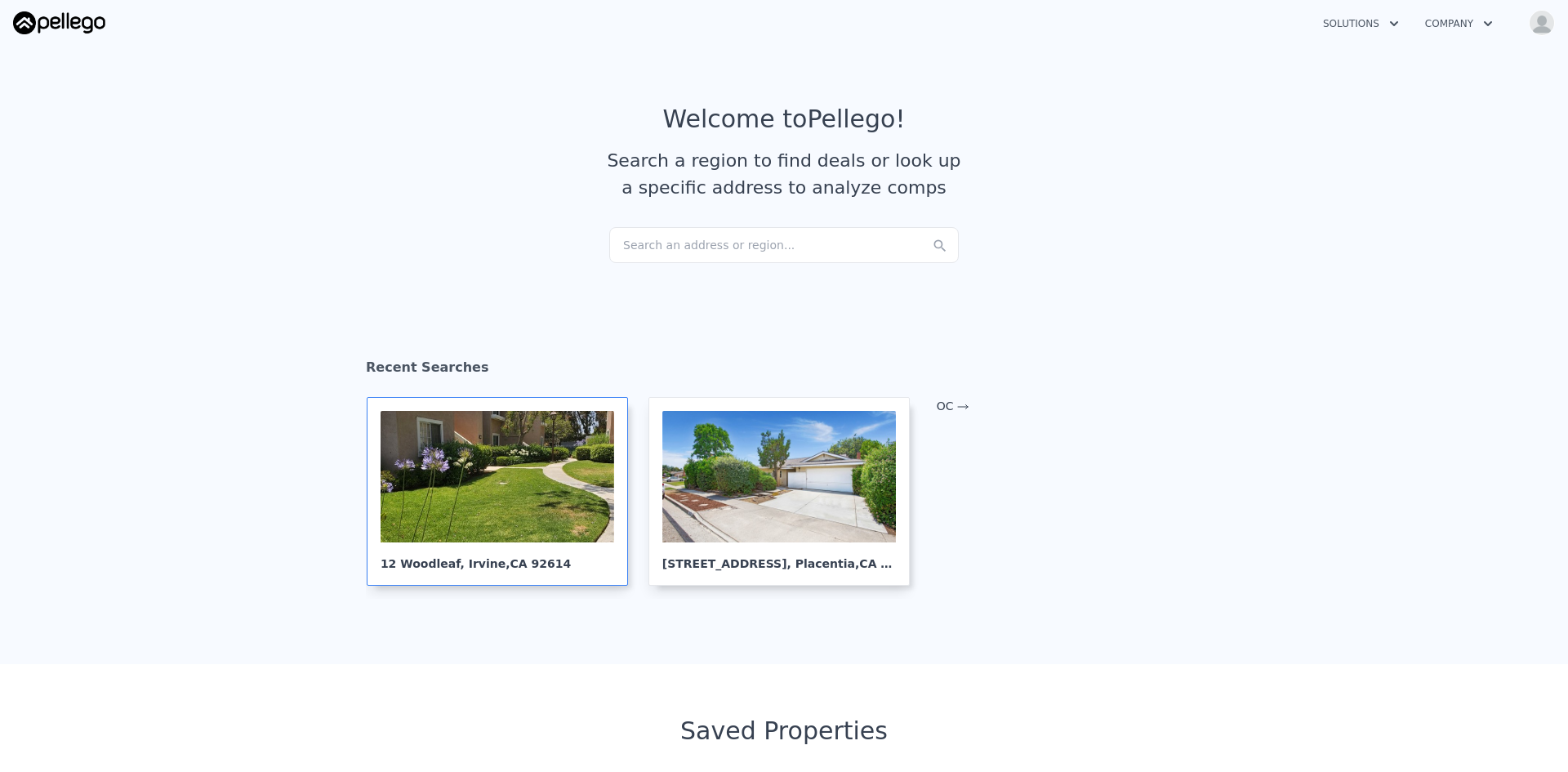
click at [508, 465] on div at bounding box center [498, 476] width 233 height 131
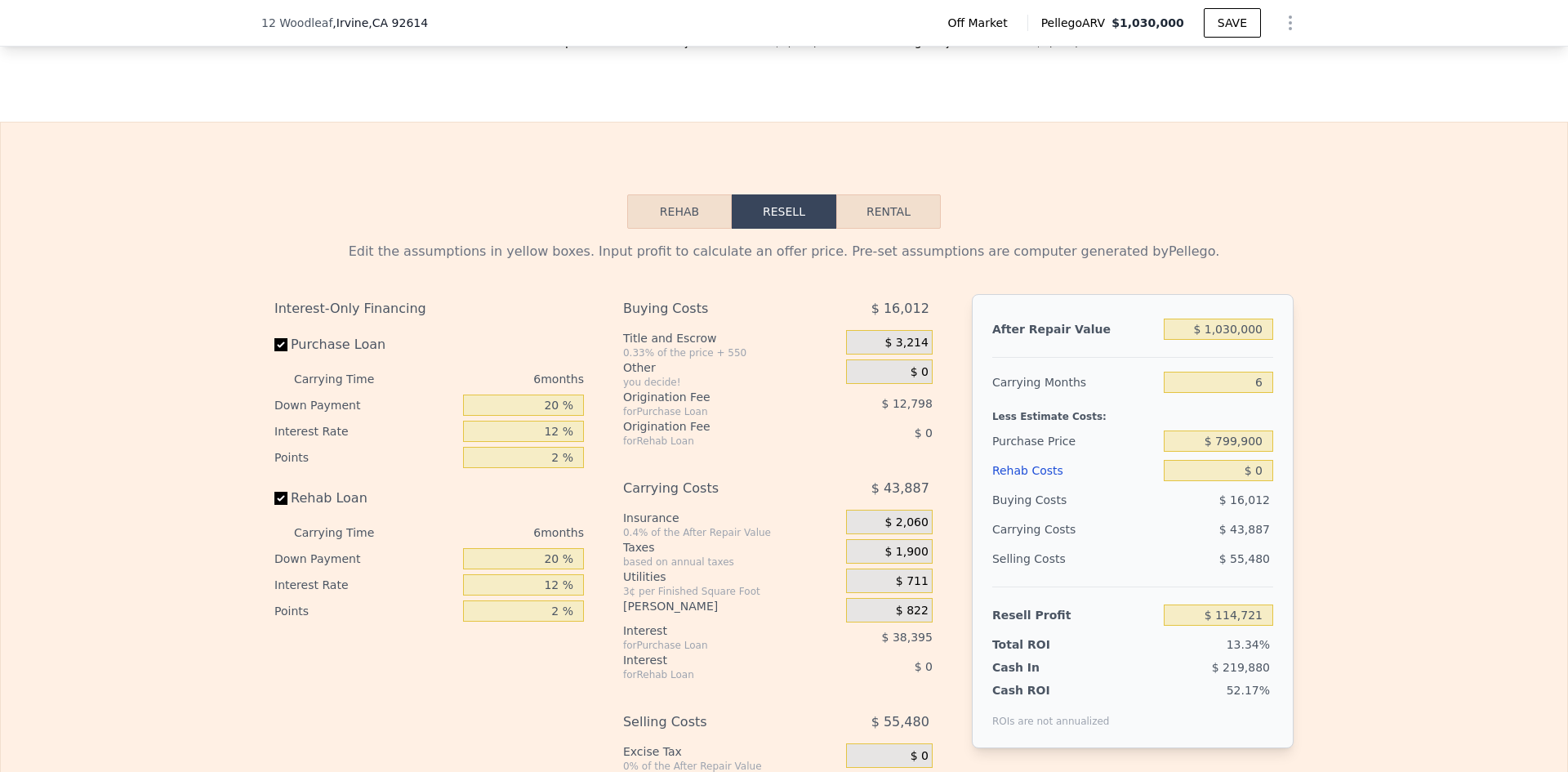
scroll to position [2302, 0]
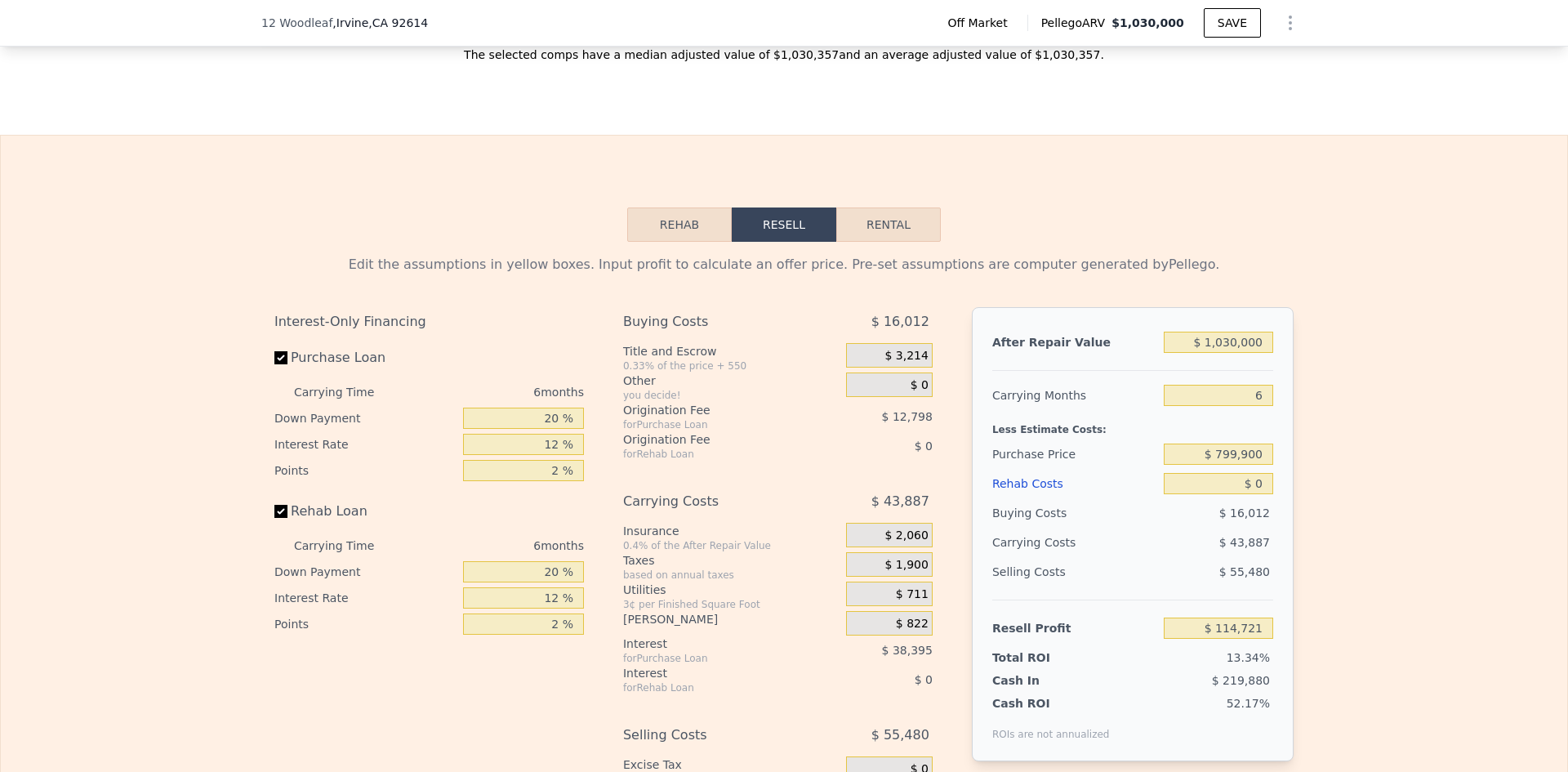
click at [863, 239] on button "Rental" at bounding box center [889, 224] width 105 height 34
select select "30"
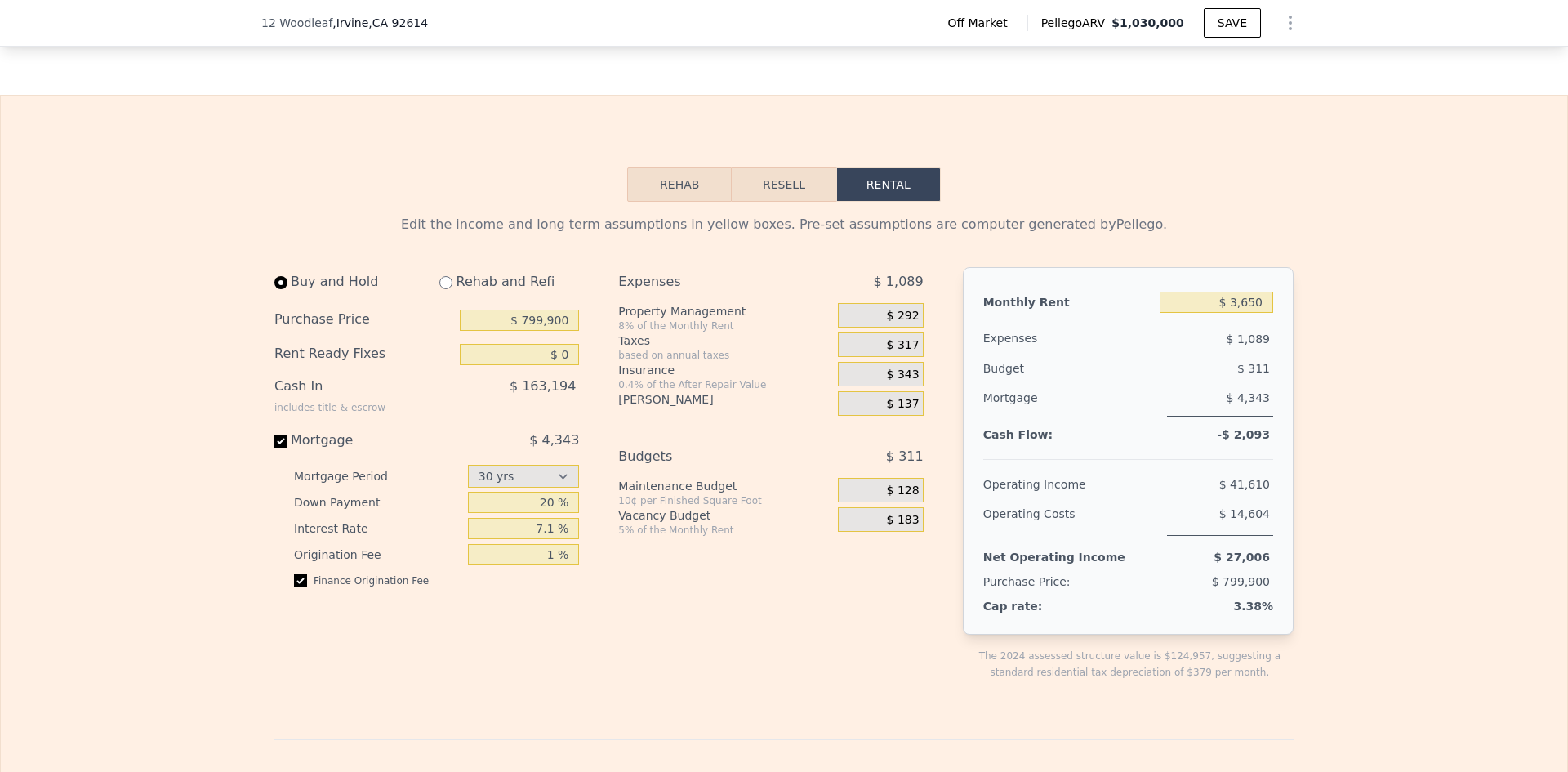
scroll to position [2343, 0]
click at [902, 411] on span "$ 137" at bounding box center [903, 404] width 33 height 14
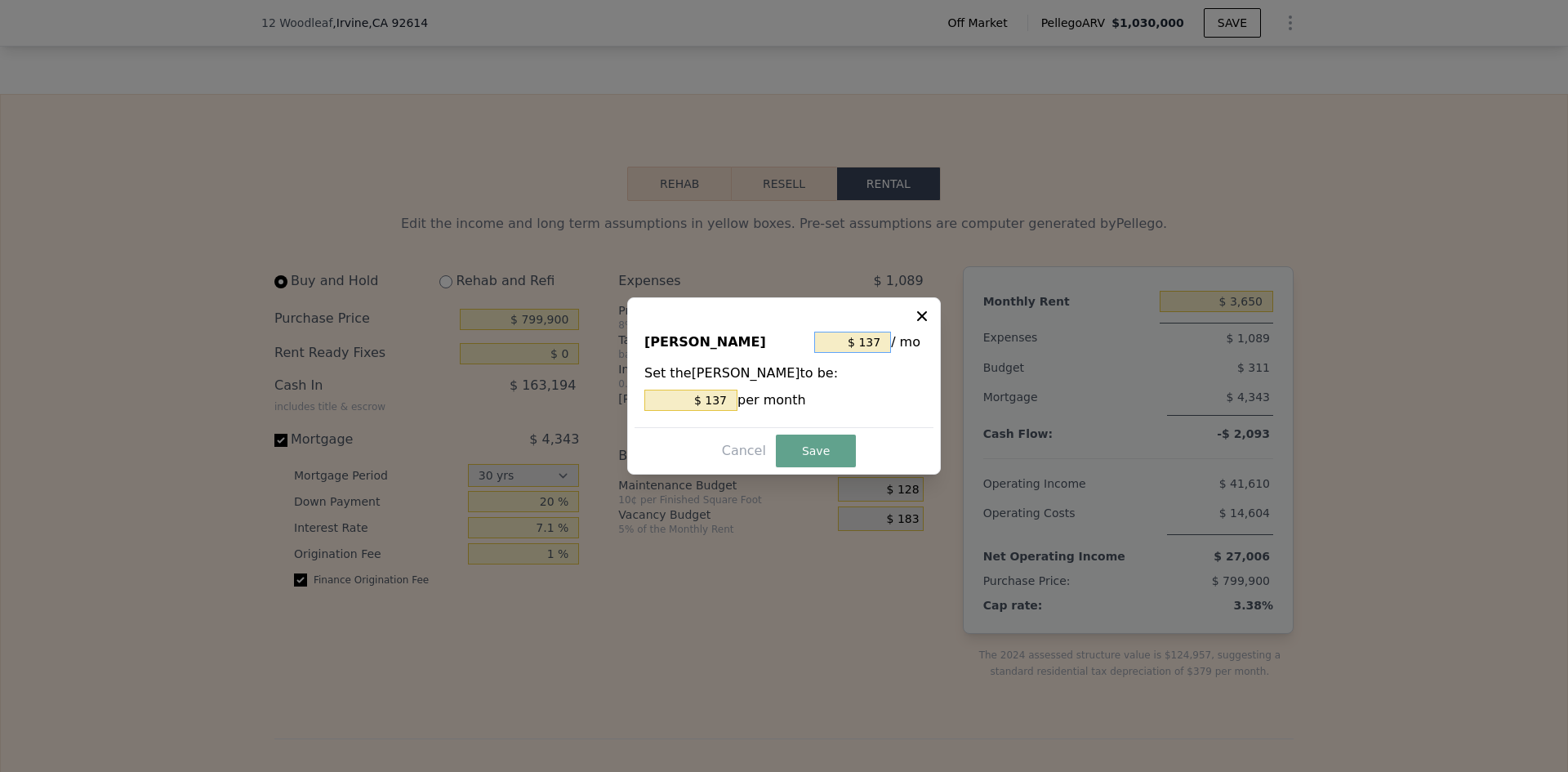
drag, startPoint x: 882, startPoint y: 337, endPoint x: 864, endPoint y: 346, distance: 20.1
click at [864, 346] on input "$ 137" at bounding box center [852, 342] width 77 height 21
type input "$ 1"
type input "$ 7"
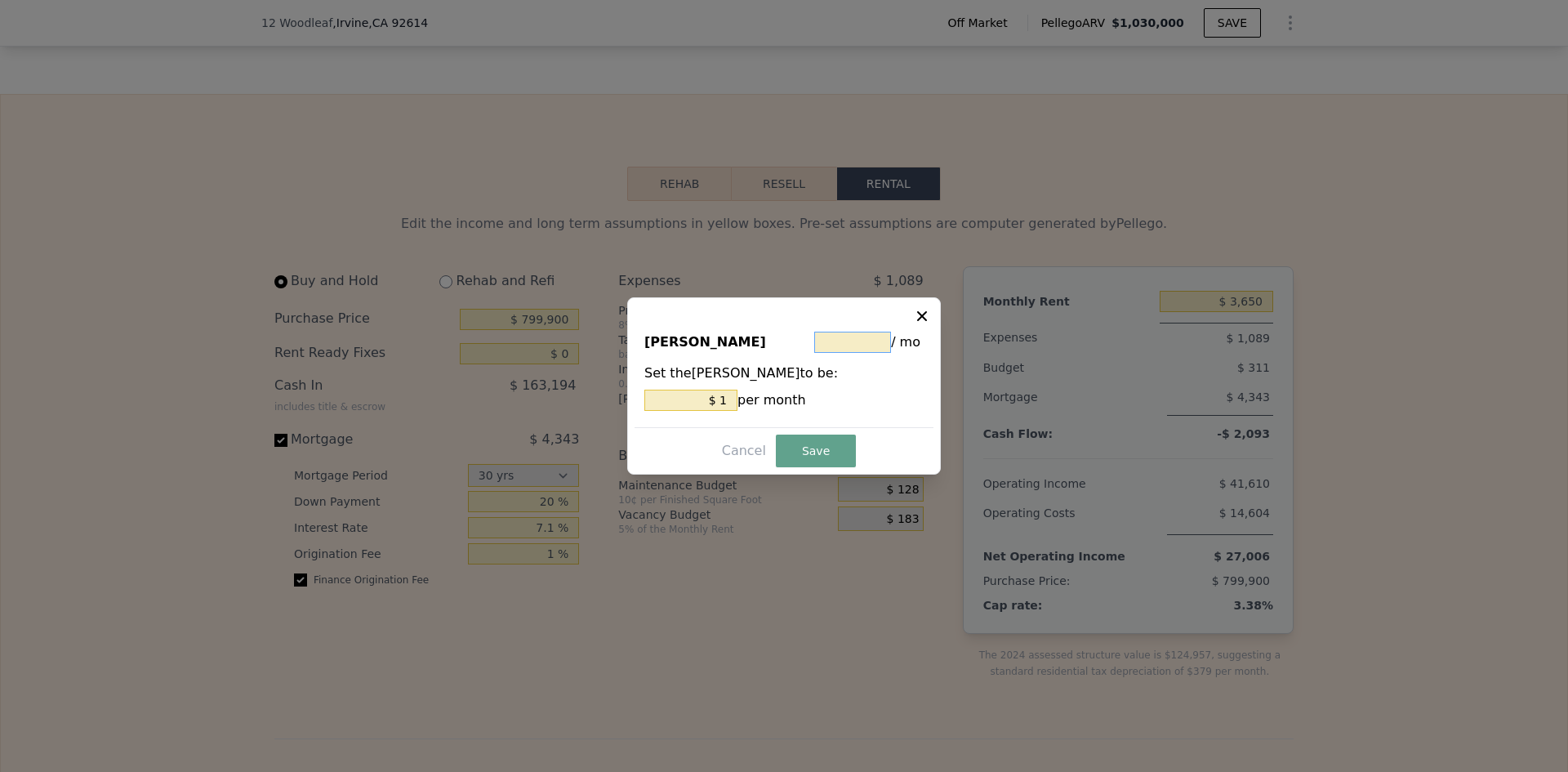
type input "$ 7"
type input "$ 70"
type input "$ 700"
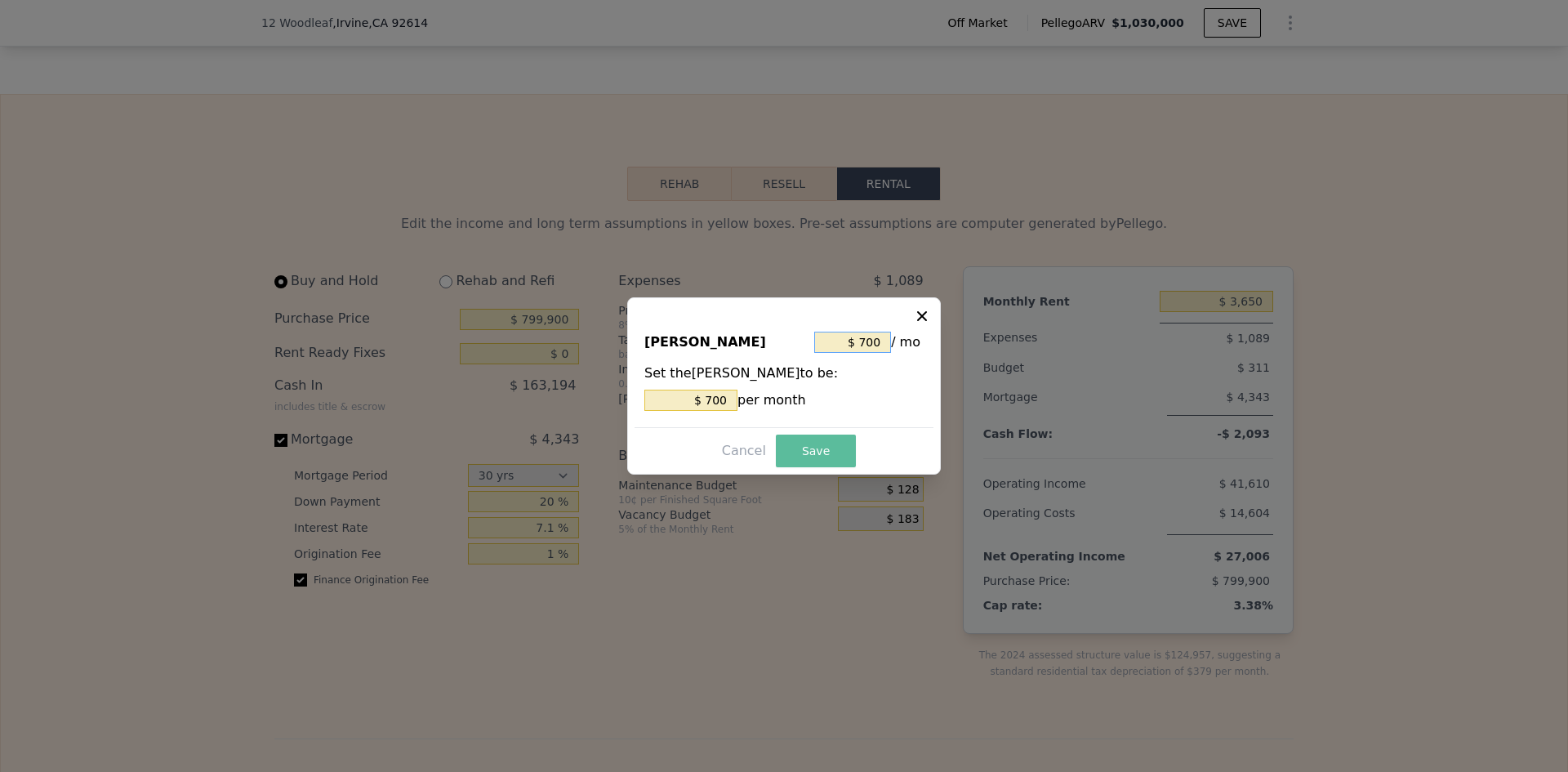
type input "$ 700"
click at [794, 455] on button "Save" at bounding box center [816, 451] width 80 height 33
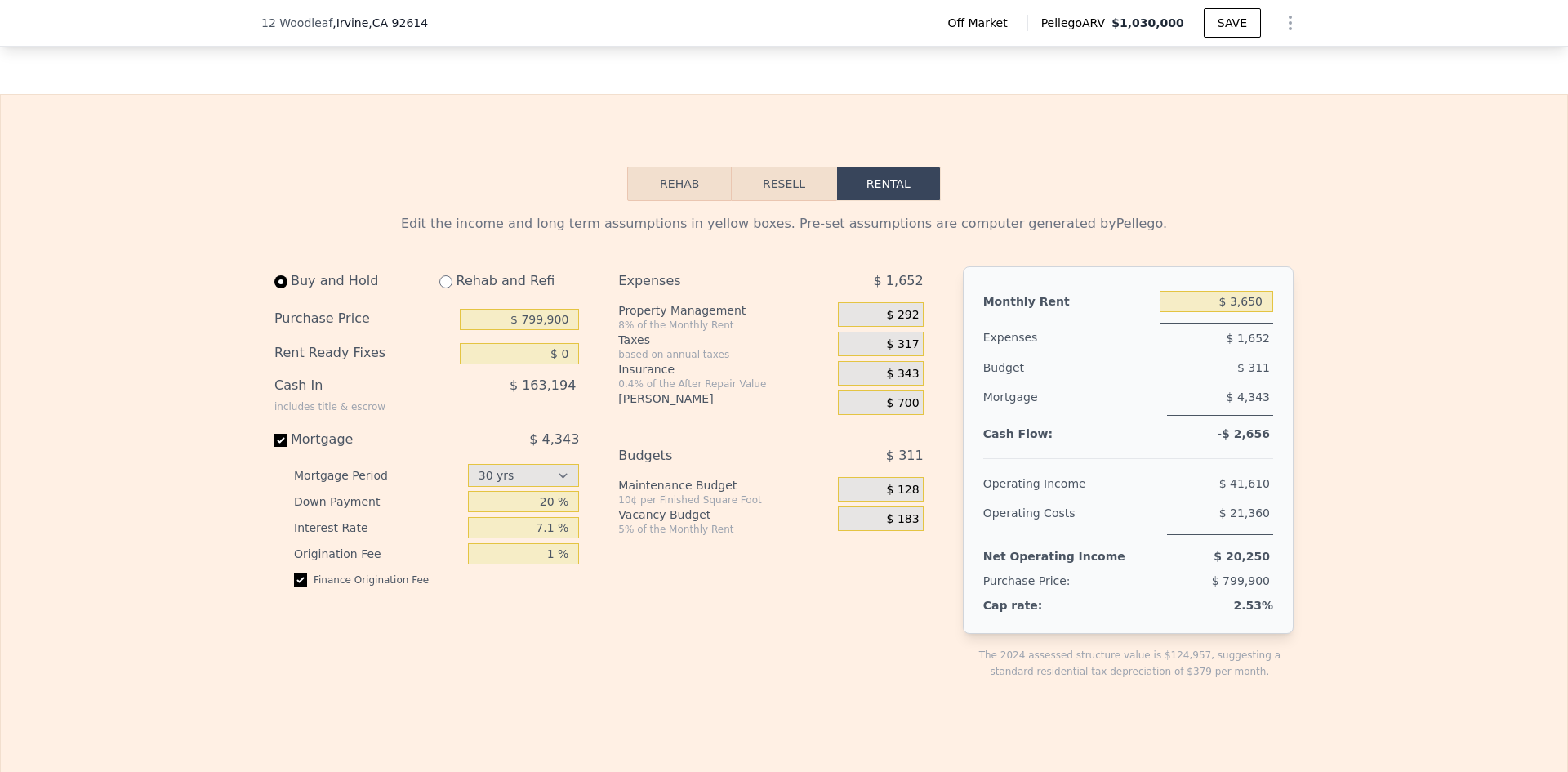
click at [1361, 391] on div "Edit the income and long term assumptions in yellow boxes. Pre-set assumptions …" at bounding box center [784, 756] width 1567 height 1110
